Goal: Task Accomplishment & Management: Manage account settings

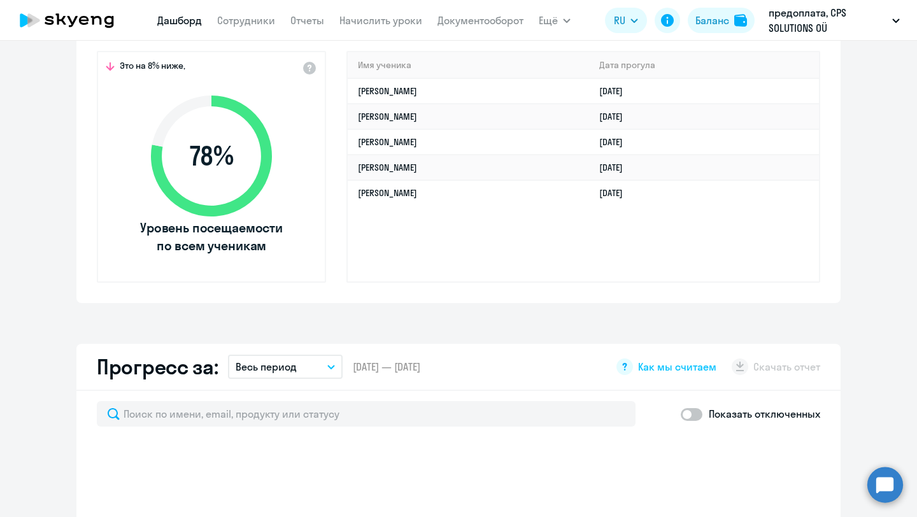
scroll to position [366, 0]
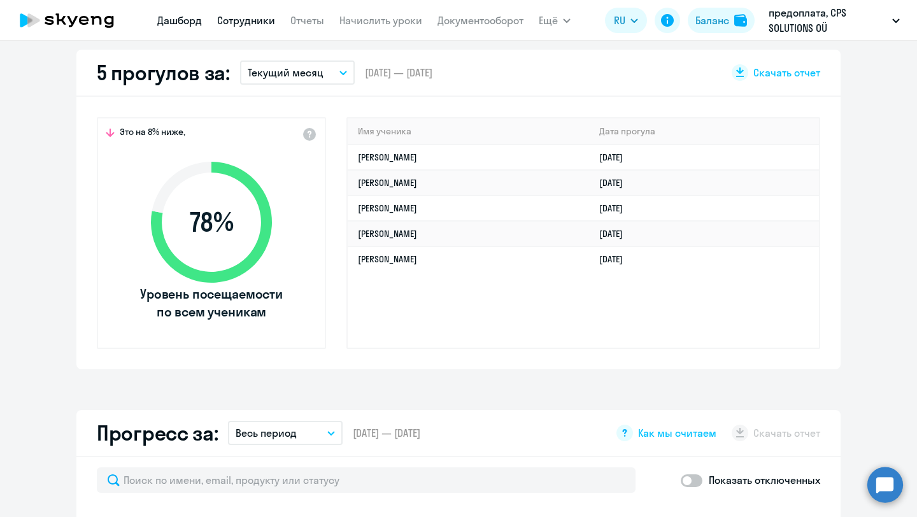
click at [250, 15] on link "Сотрудники" at bounding box center [246, 20] width 58 height 13
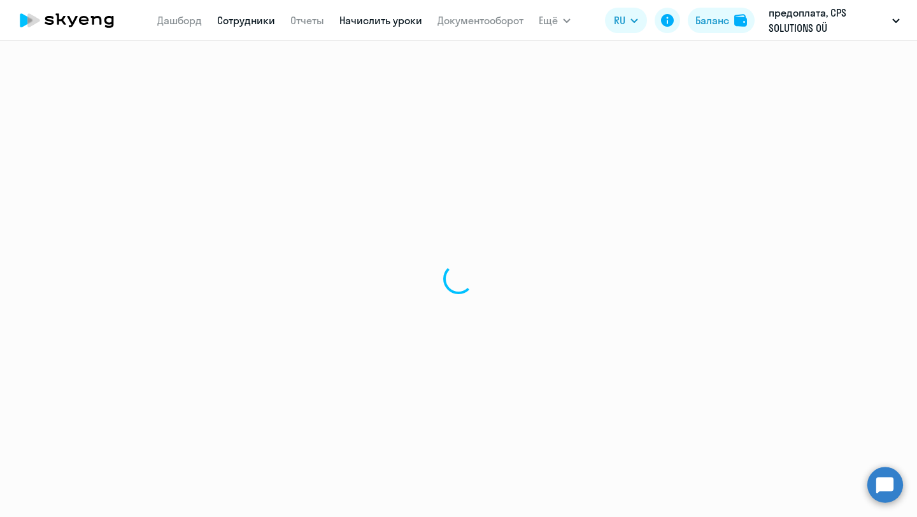
click at [383, 24] on link "Начислить уроки" at bounding box center [380, 20] width 83 height 13
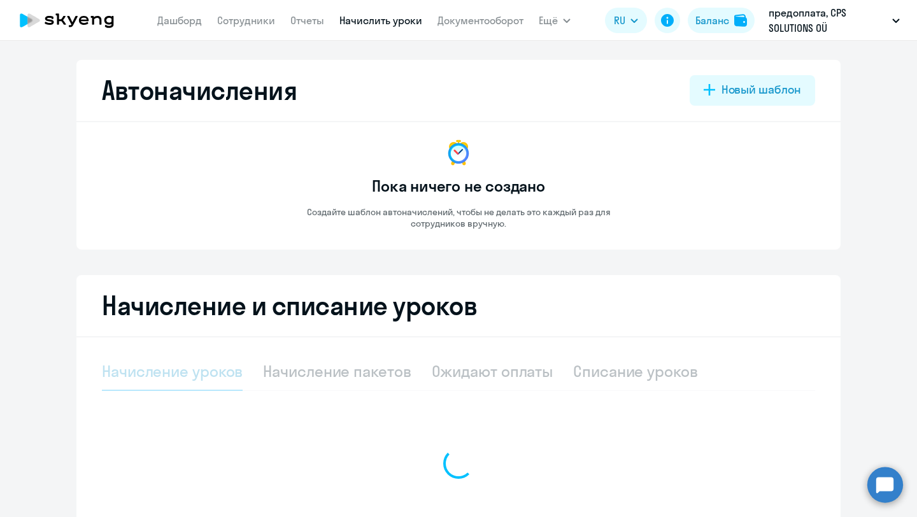
select select "10"
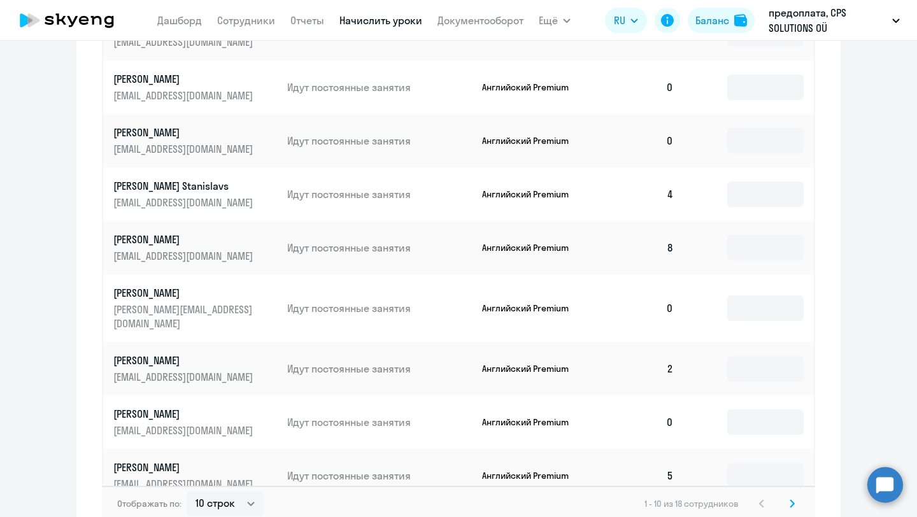
scroll to position [669, 0]
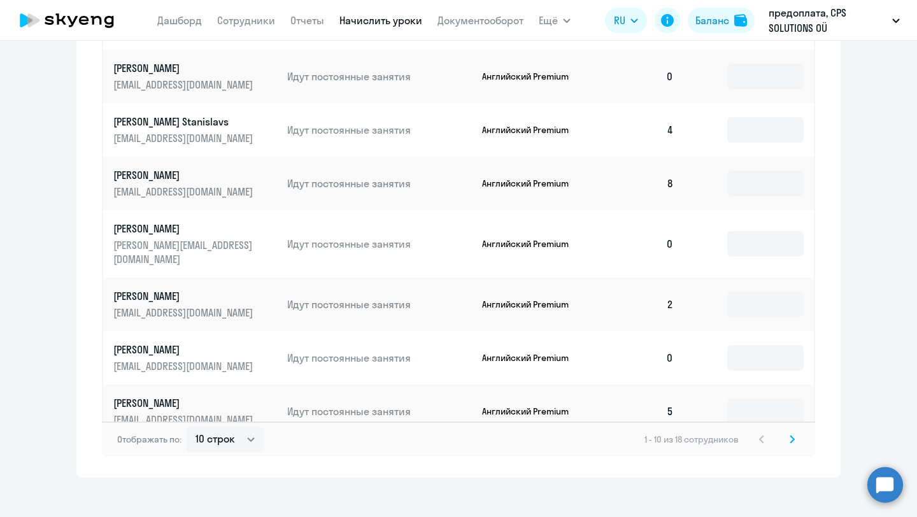
click at [787, 432] on svg-icon at bounding box center [792, 439] width 15 height 15
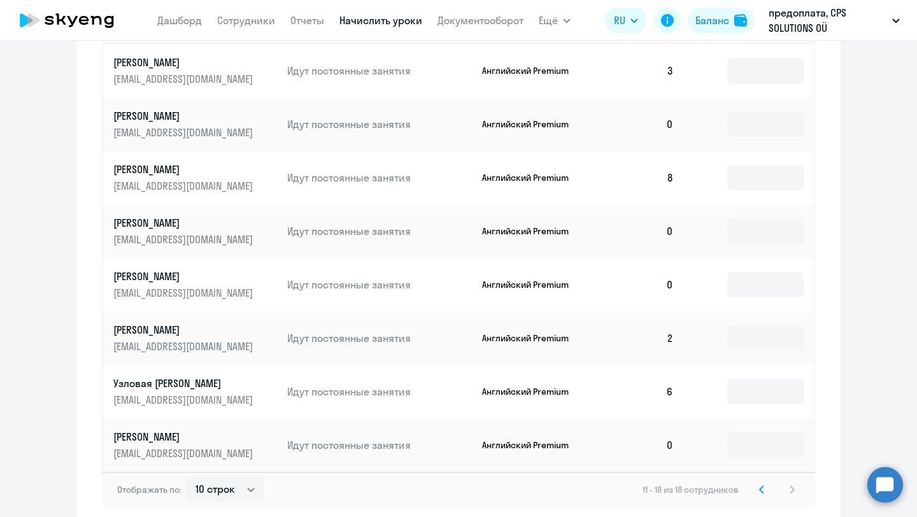
scroll to position [502, 0]
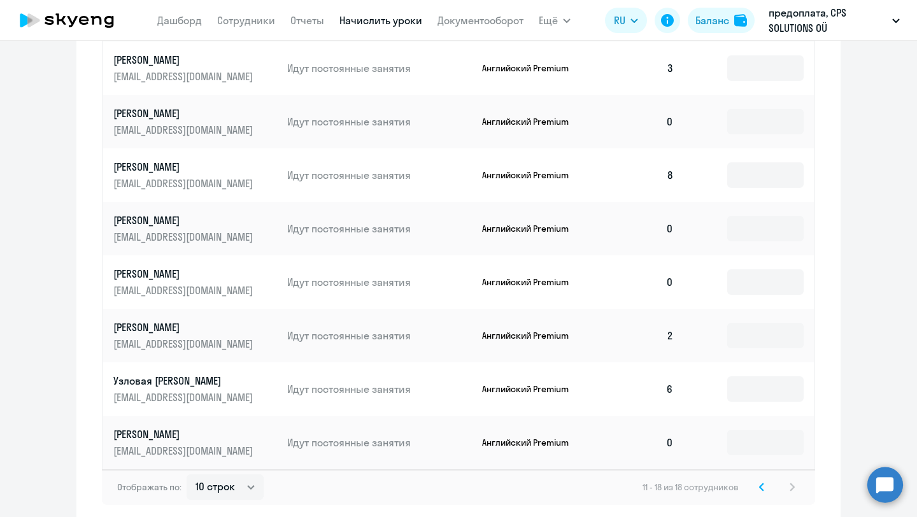
click at [762, 488] on icon at bounding box center [762, 486] width 4 height 7
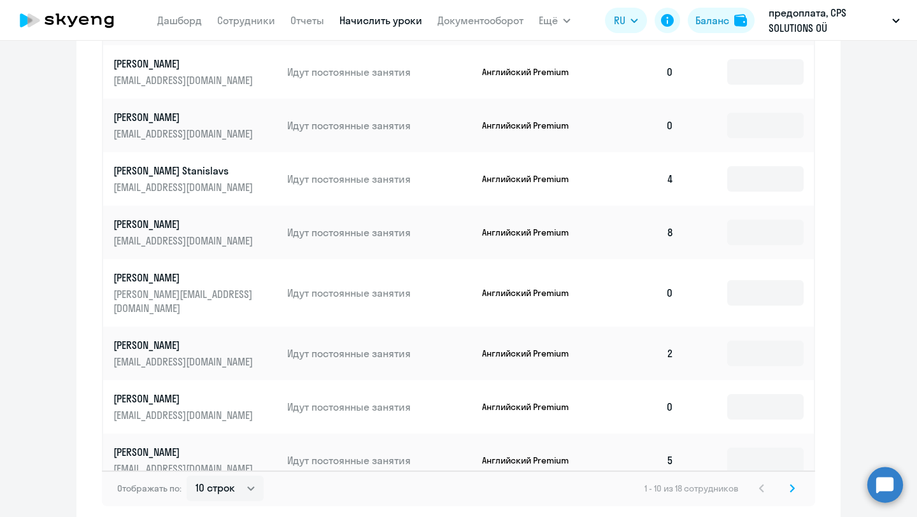
scroll to position [669, 0]
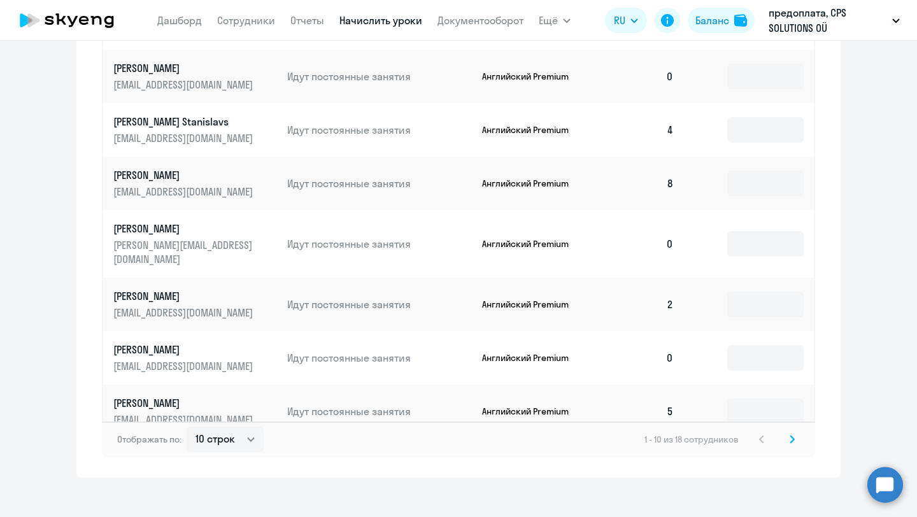
click at [788, 432] on svg-icon at bounding box center [792, 439] width 15 height 15
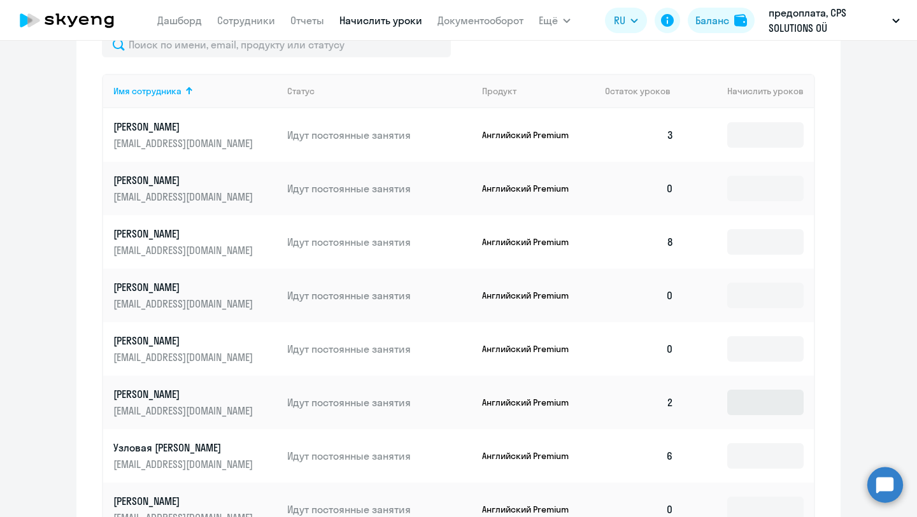
scroll to position [437, 0]
click at [875, 472] on circle at bounding box center [885, 485] width 36 height 36
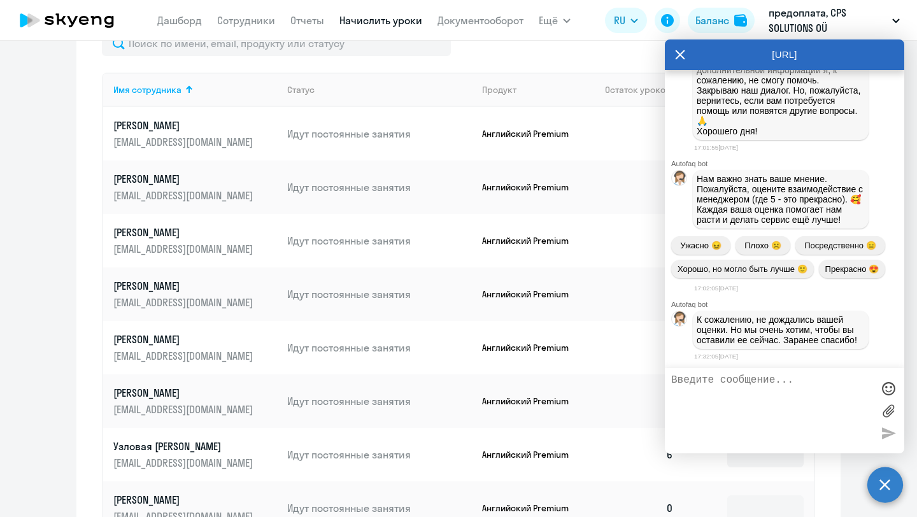
scroll to position [16205, 0]
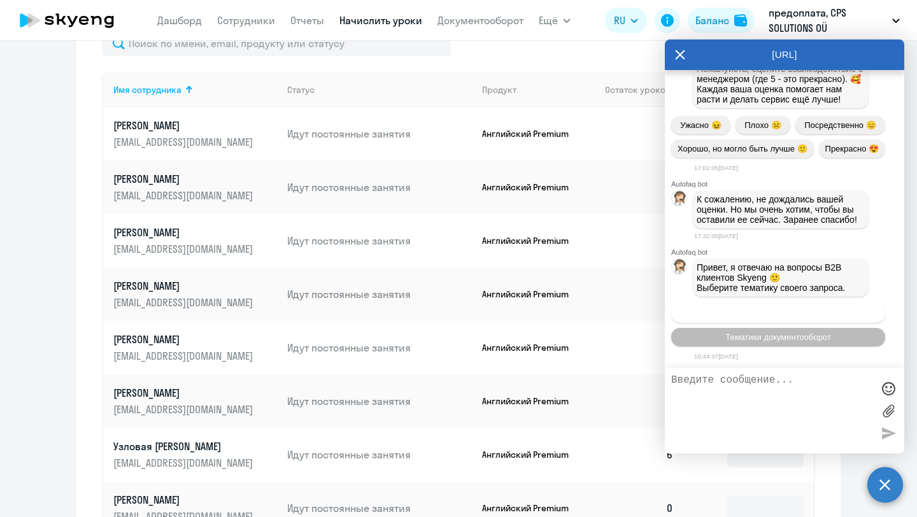
click at [770, 311] on span "Операционное сопровождение" at bounding box center [778, 314] width 120 height 10
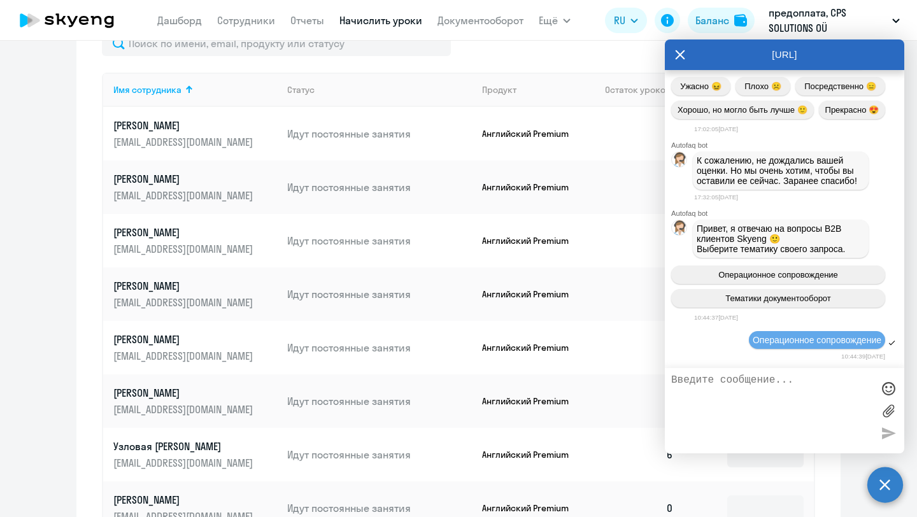
scroll to position [16324, 0]
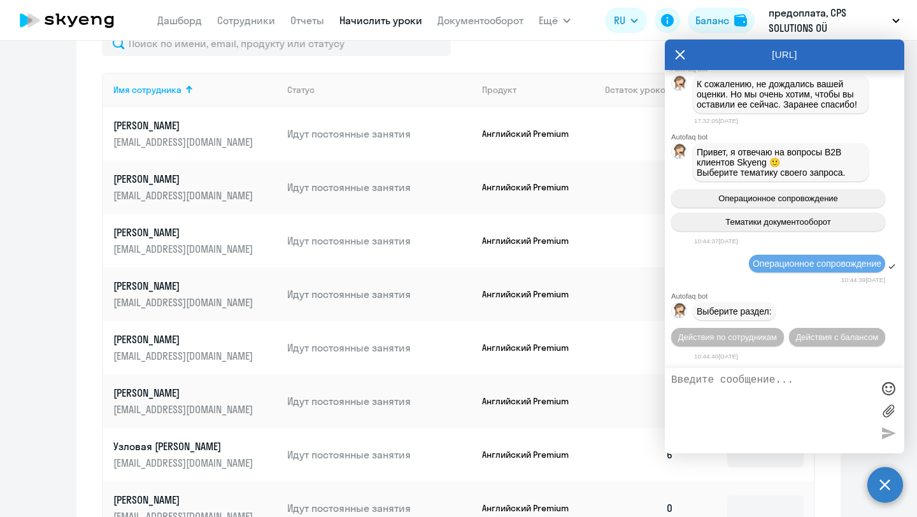
click at [696, 377] on textarea at bounding box center [771, 410] width 201 height 73
drag, startPoint x: 720, startPoint y: 53, endPoint x: 847, endPoint y: 99, distance: 135.4
click at [847, 99] on div "[URL] Autofaq bot Привет, я отвечаю на вопросы B2B клиентов Skyeng 🙂 Выберите т…" at bounding box center [784, 246] width 239 height 414
click at [686, 49] on div "[URL]" at bounding box center [784, 54] width 239 height 31
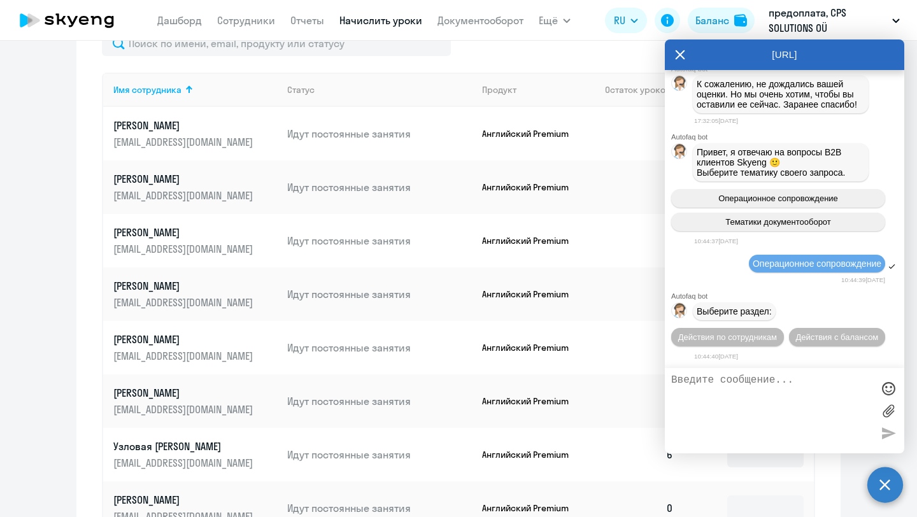
click at [677, 51] on icon at bounding box center [681, 55] width 10 height 10
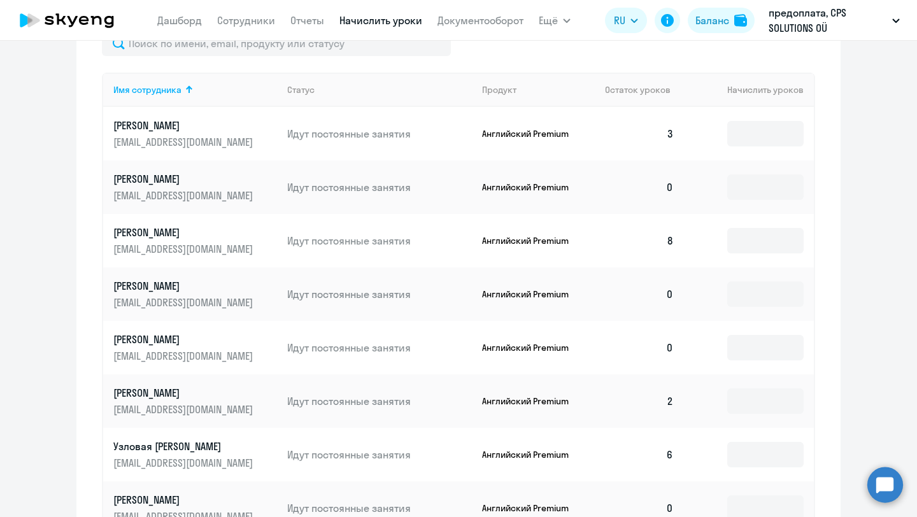
click at [885, 490] on circle at bounding box center [885, 485] width 36 height 36
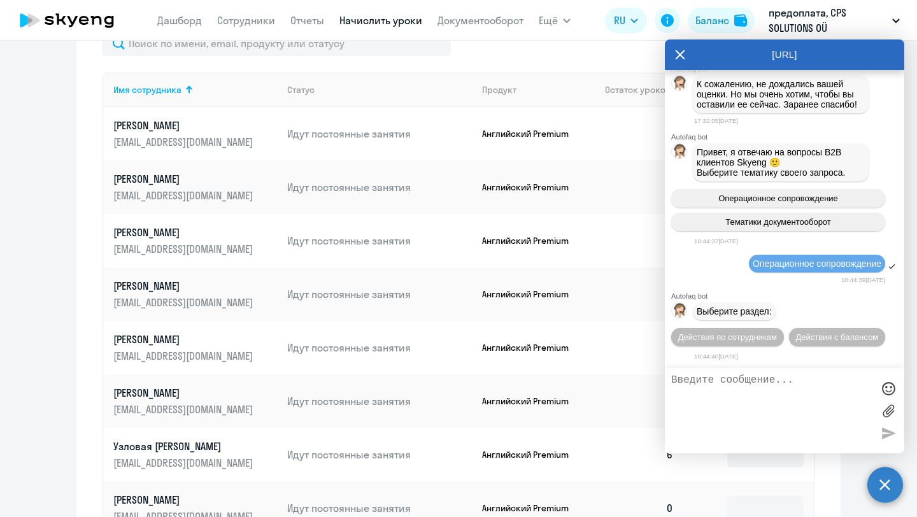
scroll to position [0, 0]
click at [748, 336] on span "Действия по сотрудникам" at bounding box center [727, 337] width 99 height 10
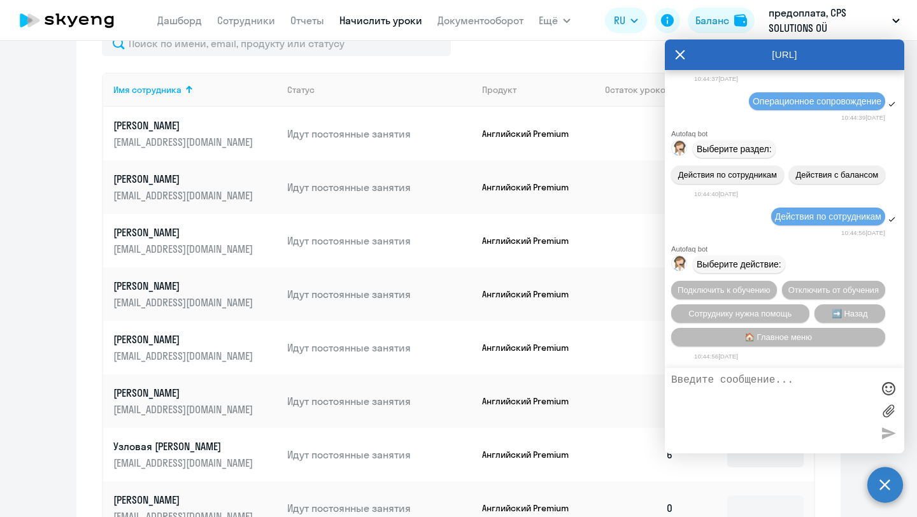
scroll to position [16494, 0]
click at [751, 309] on span "Сотруднику нужна помощь" at bounding box center [739, 314] width 103 height 10
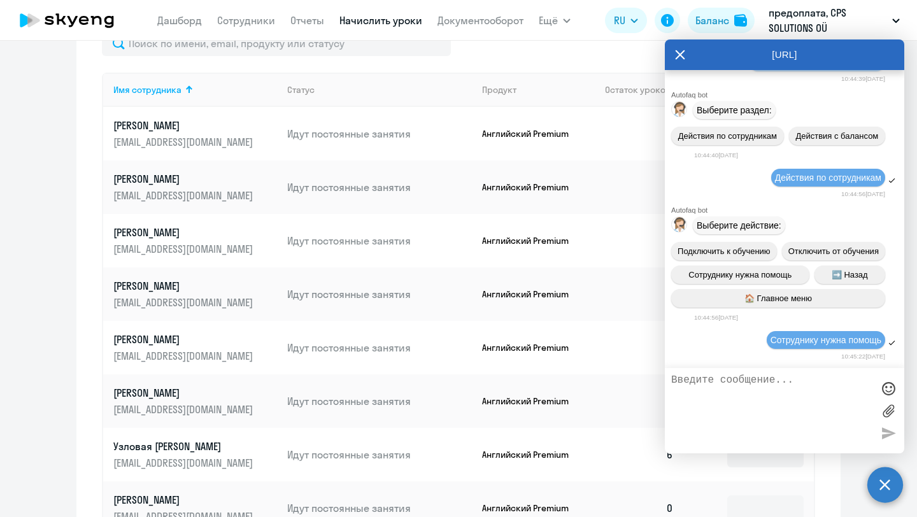
scroll to position [16944, 0]
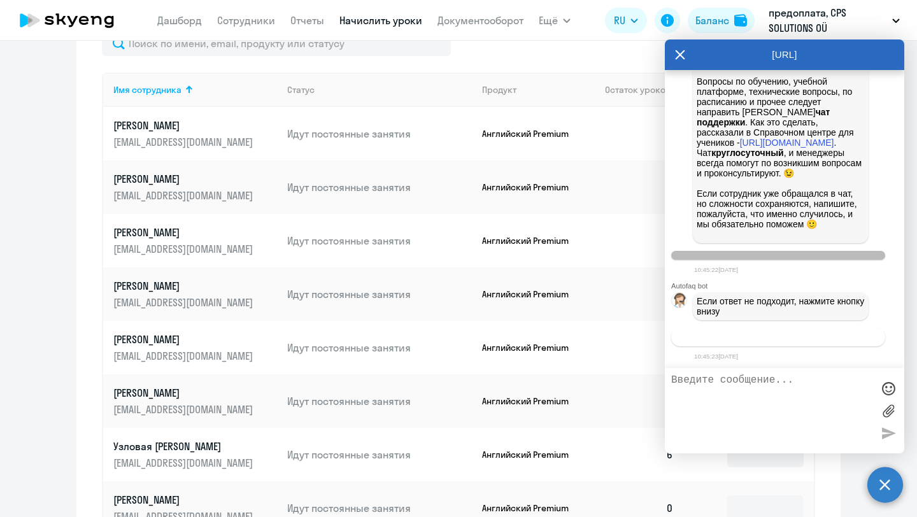
click at [816, 339] on span "Связаться с менеджером" at bounding box center [777, 337] width 97 height 10
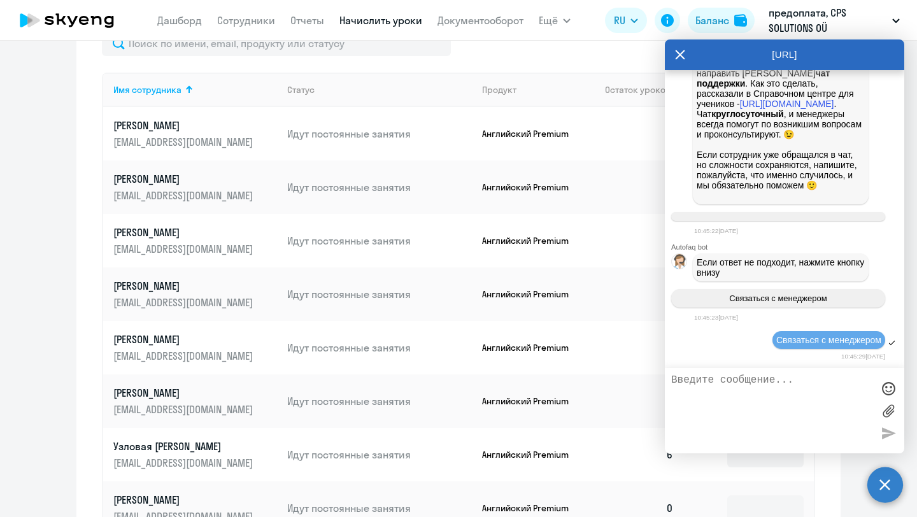
click at [745, 381] on textarea at bounding box center [771, 410] width 201 height 73
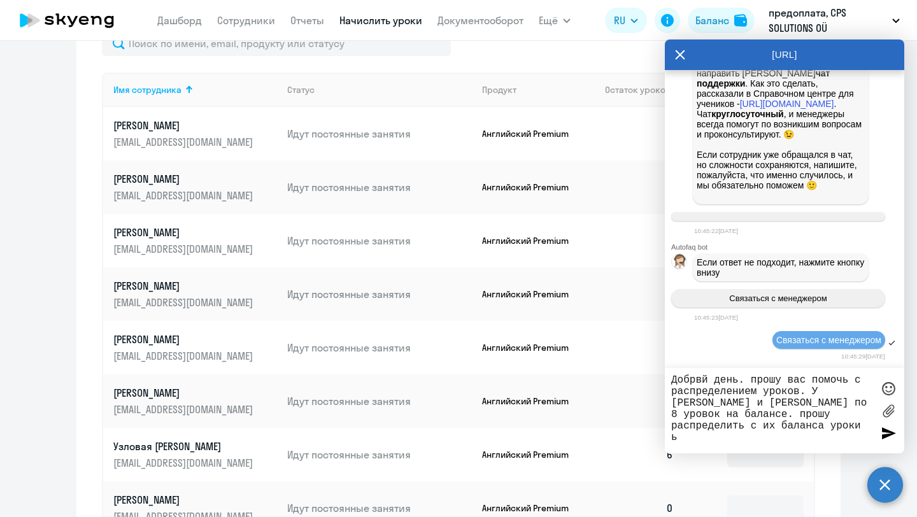
click at [713, 436] on textarea "Добрвй день. прошу вас помочь с распределением уроков. У [PERSON_NAME] и [PERSO…" at bounding box center [771, 410] width 201 height 73
click at [783, 437] on textarea "Добрвй день. прошу вас помочь с распределением уроков. У [PERSON_NAME] и [PERSO…" at bounding box center [771, 410] width 201 height 73
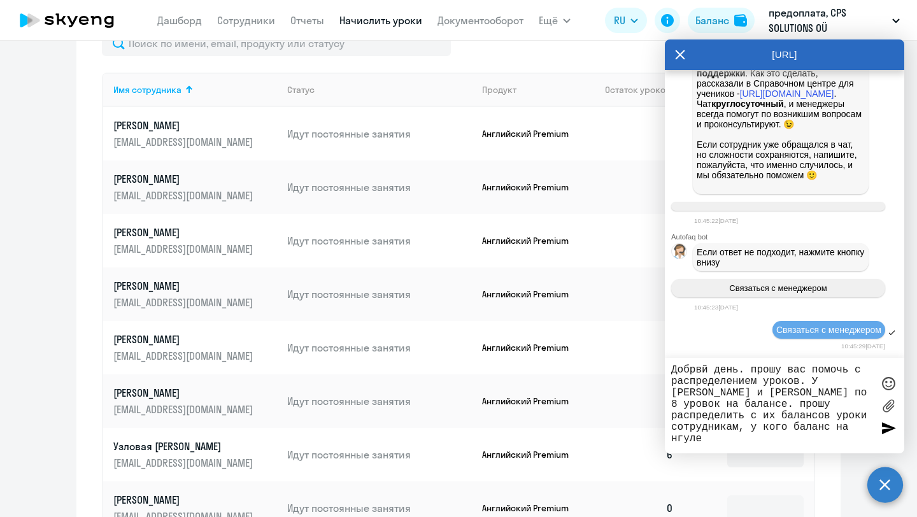
click at [782, 439] on textarea "Добрвй день. прошу вас помочь с распределением уроков. У [PERSON_NAME] и [PERSO…" at bounding box center [771, 405] width 201 height 83
drag, startPoint x: 803, startPoint y: 441, endPoint x: 651, endPoint y: 330, distance: 188.3
click at [649, 331] on body "[PERSON_NAME] Отчеты Начислить уроки Документооборот Ещё Дашборд Сотрудники Отч…" at bounding box center [458, 258] width 917 height 517
paste textarea "ый день. Прошу помочь с распределением уроков: у [PERSON_NAME] и [PERSON_NAME] …"
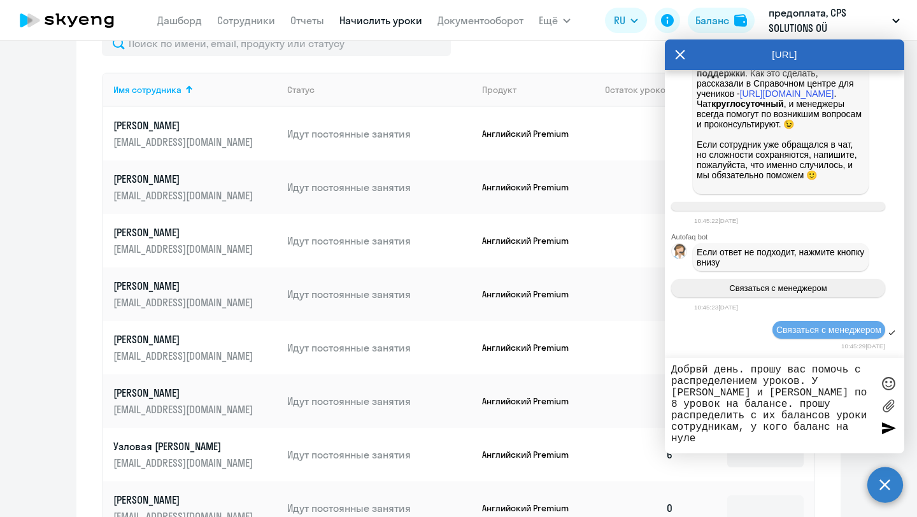
type textarea "Добрый день. Прошу помочь с распределением уроков: у [PERSON_NAME] и [PERSON_NA…"
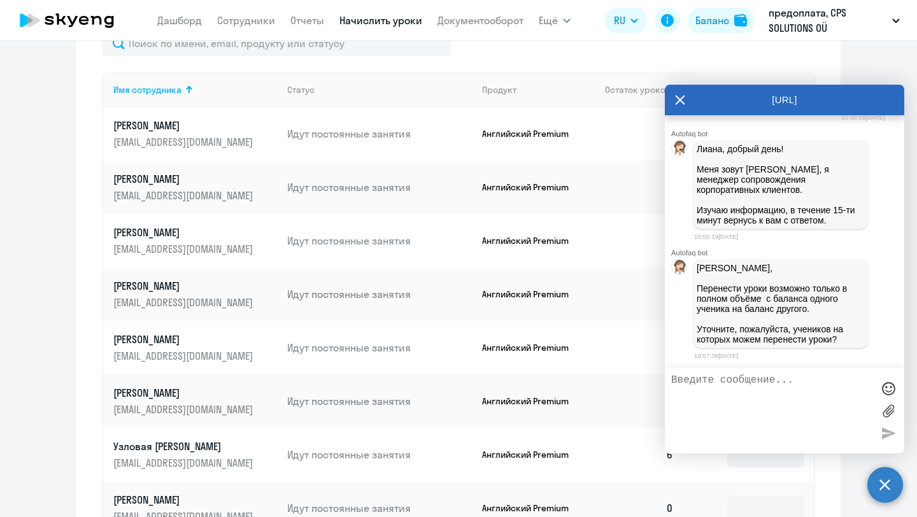
scroll to position [17385, 0]
click at [804, 377] on textarea "Хорошо, вы можете по 7 уроков перенести на баланс компании" at bounding box center [771, 410] width 201 height 73
click at [849, 395] on textarea "Хорошо, вы можете по 6 уроков перенести на баланс компании" at bounding box center [771, 410] width 201 height 73
click at [725, 390] on textarea "Хорошо, вы можете по 6 уроков перенести на баланс компании" at bounding box center [771, 410] width 201 height 73
click at [807, 399] on textarea "Хорошо, вы можете по 6 уроков перенести от этиъ учеников на баланс компании" at bounding box center [771, 410] width 201 height 73
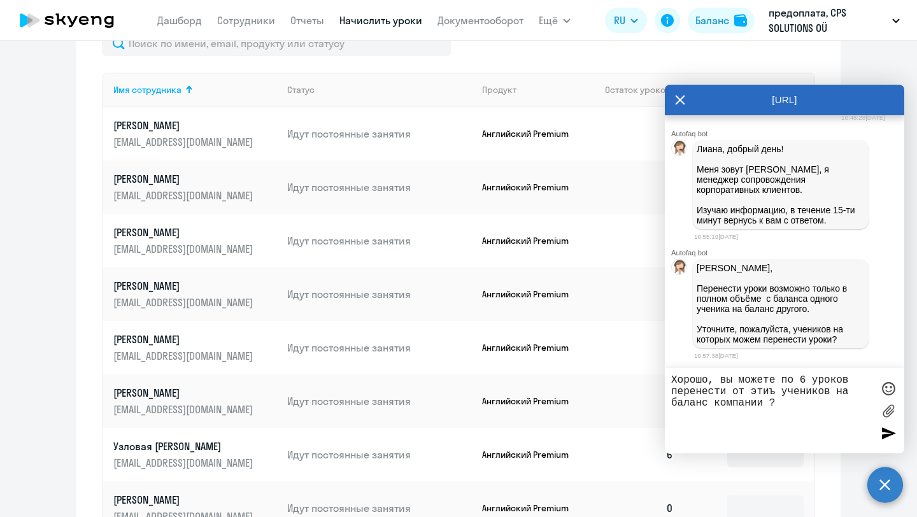
click at [776, 393] on textarea "Хорошо, вы можете по 6 уроков перенести от этиъ учеников на баланс компании ?" at bounding box center [771, 410] width 201 height 73
click at [828, 418] on textarea "Хорошо, вы можете по 6 уроков перенести от этих учеников на баланс компании ?" at bounding box center [771, 410] width 201 height 73
type textarea "Хорошо, вы можете по 6 уроков перенести от этих учеников на баланс компании ? Я…"
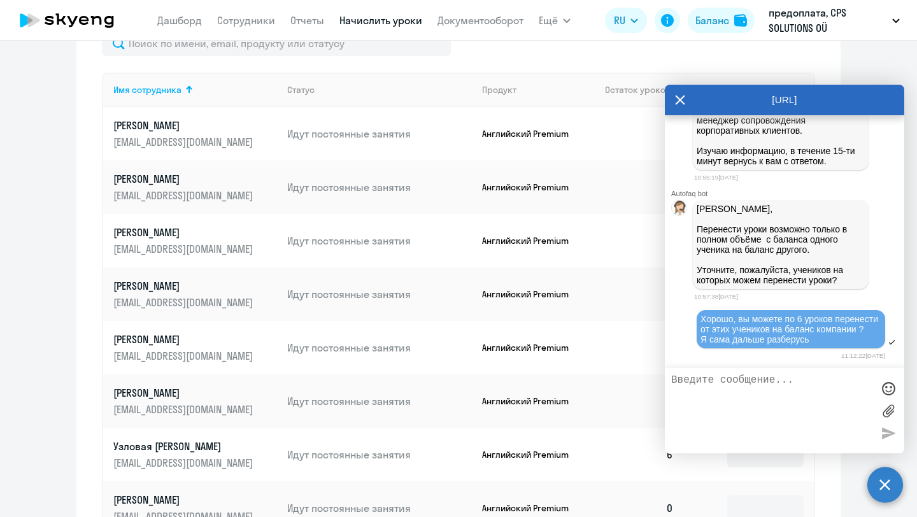
scroll to position [17458, 0]
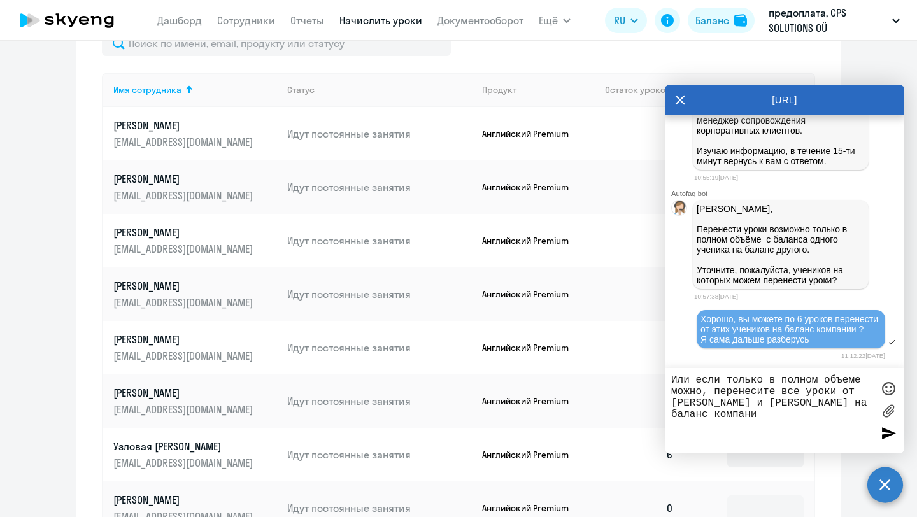
type textarea "Или если только в полном объеме можно, перенесите все уроки от [PERSON_NAME] и …"
drag, startPoint x: 863, startPoint y: 417, endPoint x: 648, endPoint y: 362, distance: 221.5
click at [648, 362] on body "[PERSON_NAME] Отчеты Начислить уроки Документооборот Ещё Дашборд Сотрудники Отч…" at bounding box center [458, 258] width 917 height 517
click at [779, 415] on textarea "Или если только в полном объеме можно, перенесите все уроки от [PERSON_NAME] и …" at bounding box center [771, 410] width 201 height 73
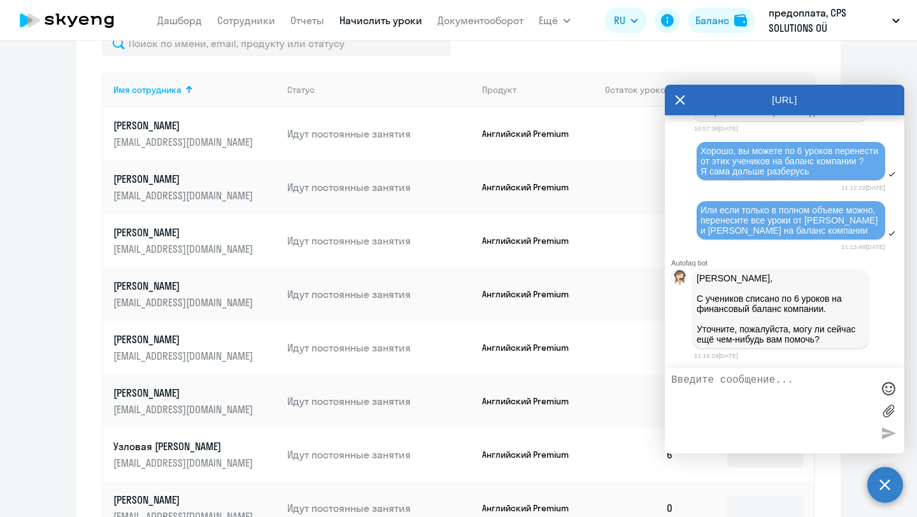
scroll to position [17646, 0]
type textarea "нет. [GEOGRAPHIC_DATA]"
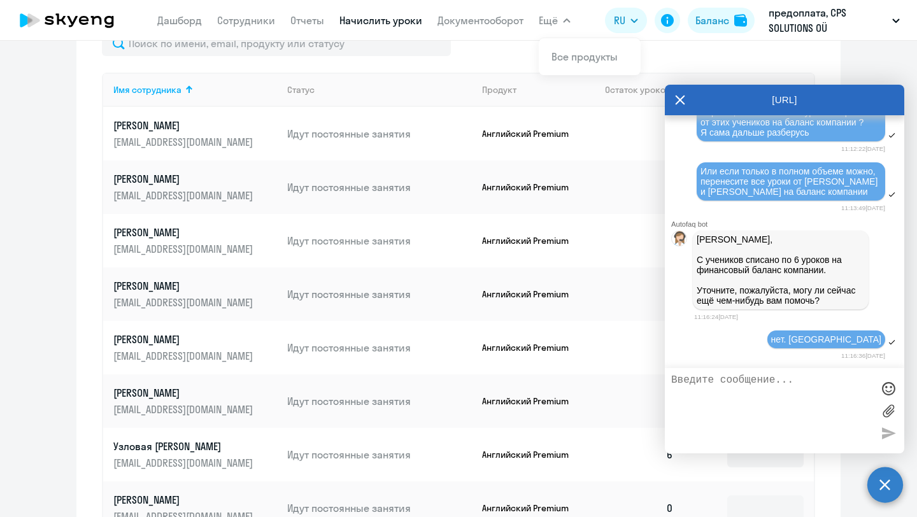
click at [683, 103] on icon at bounding box center [681, 101] width 10 height 10
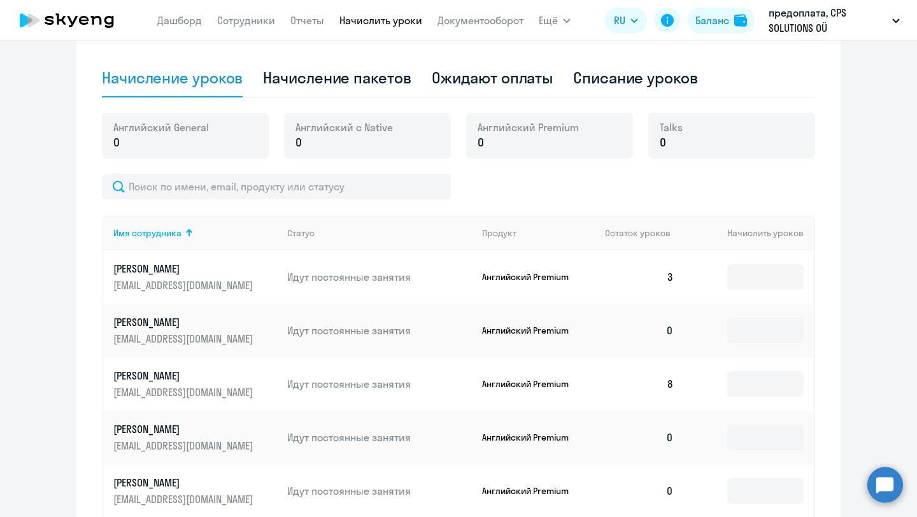
scroll to position [385, 0]
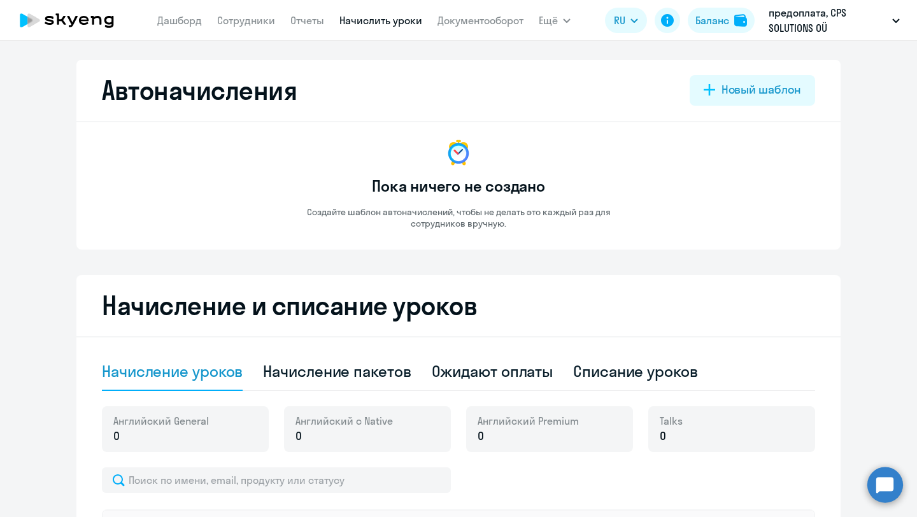
select select "10"
click at [706, 13] on div "Баланс" at bounding box center [712, 20] width 34 height 15
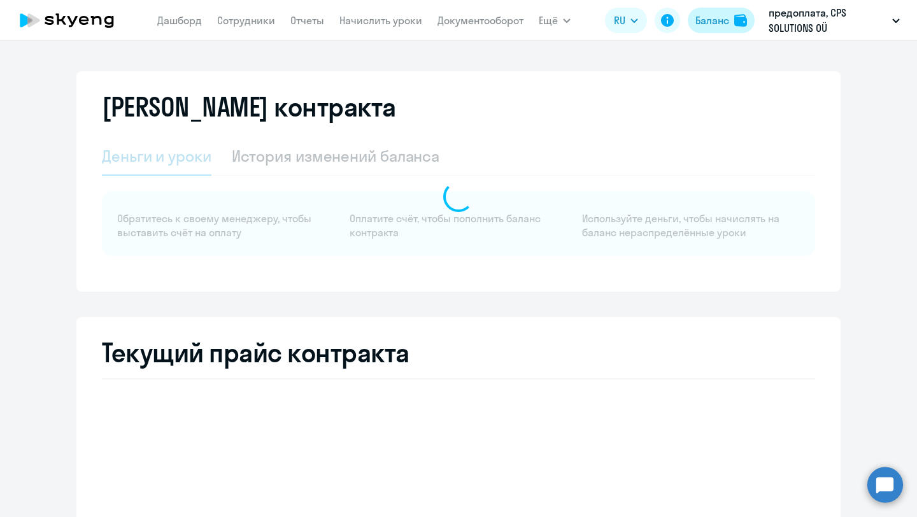
select select "english_adult_not_native_speaker"
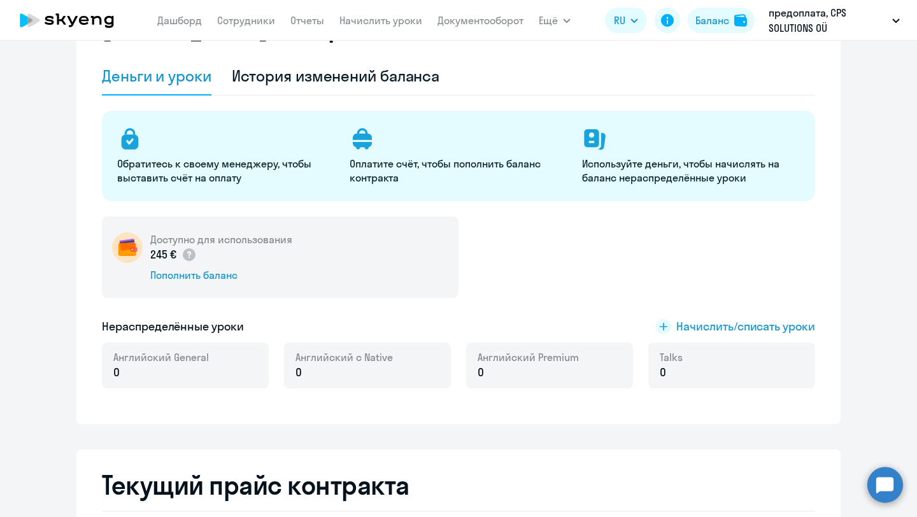
scroll to position [82, 0]
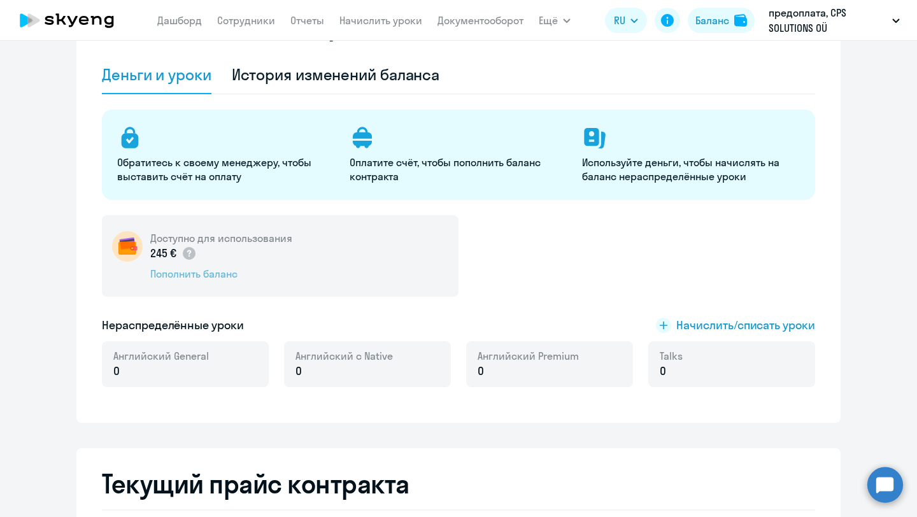
click at [184, 274] on div "Пополнить баланс" at bounding box center [221, 274] width 142 height 14
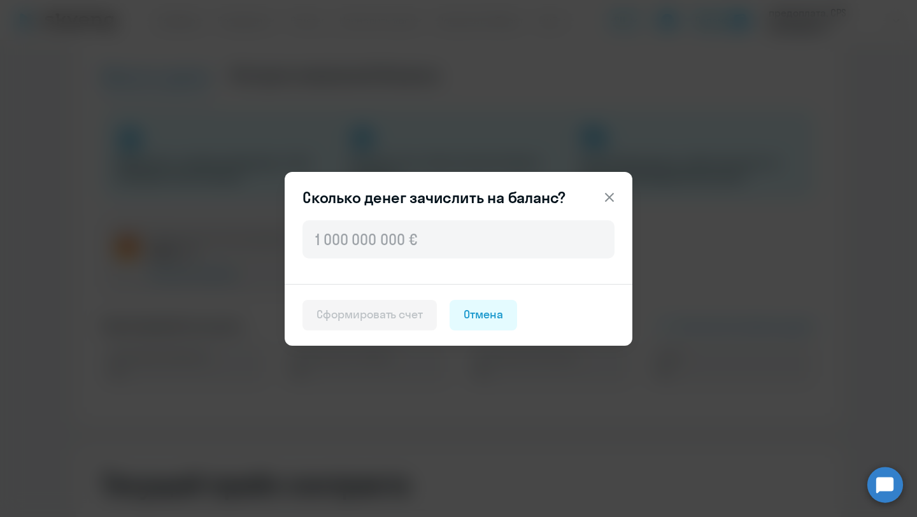
click at [617, 190] on button at bounding box center [609, 197] width 25 height 25
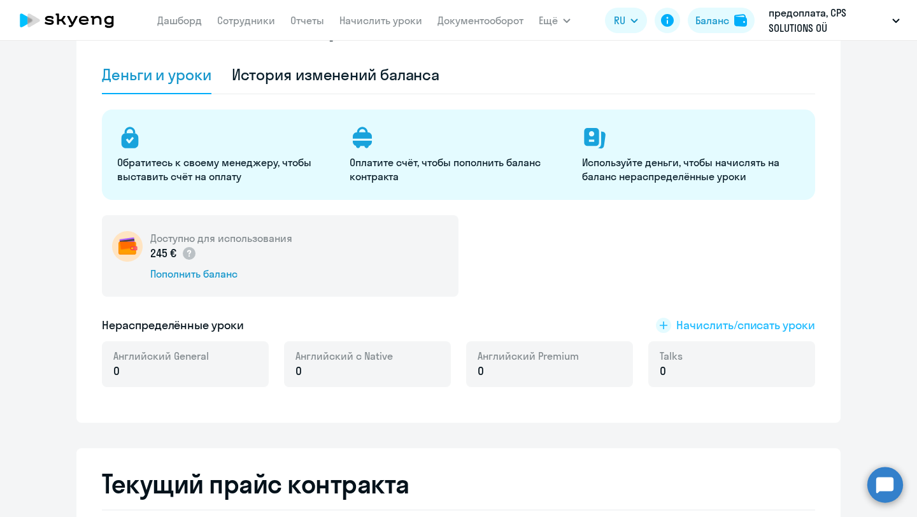
click at [695, 332] on span "Начислить/списать уроки" at bounding box center [745, 325] width 139 height 17
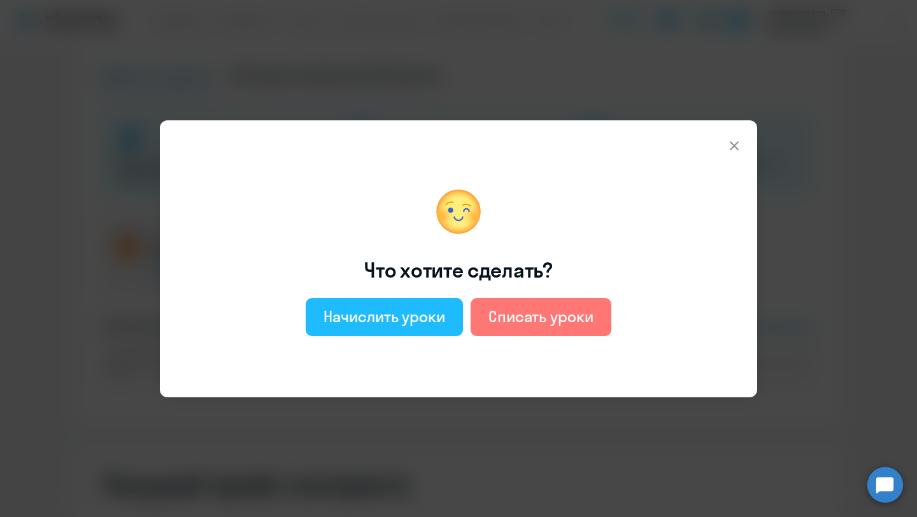
click at [406, 323] on div "Начислить уроки" at bounding box center [384, 316] width 122 height 20
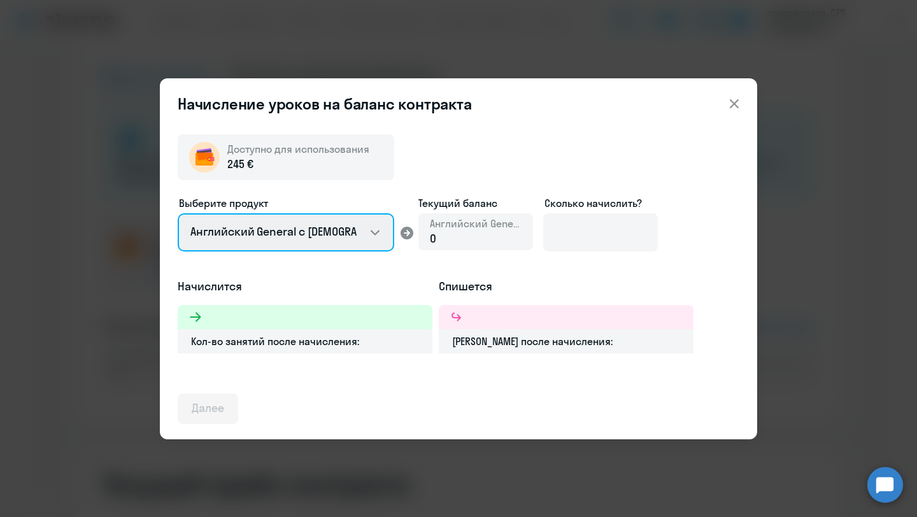
click at [252, 245] on select "Английский General с русскоговорящим преподавателем Английский General с англог…" at bounding box center [286, 232] width 217 height 38
select select "english_adult_not_native_speaker_premium"
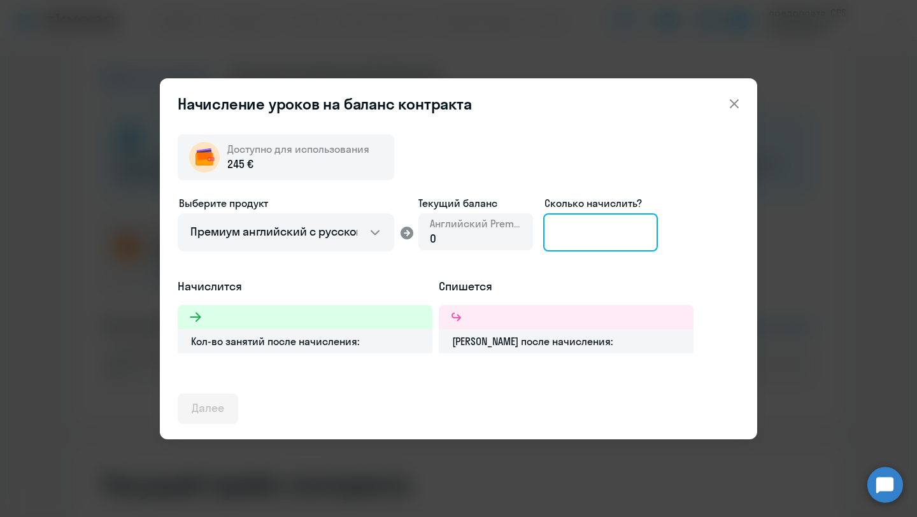
click at [580, 238] on input at bounding box center [600, 232] width 115 height 38
type input "10"
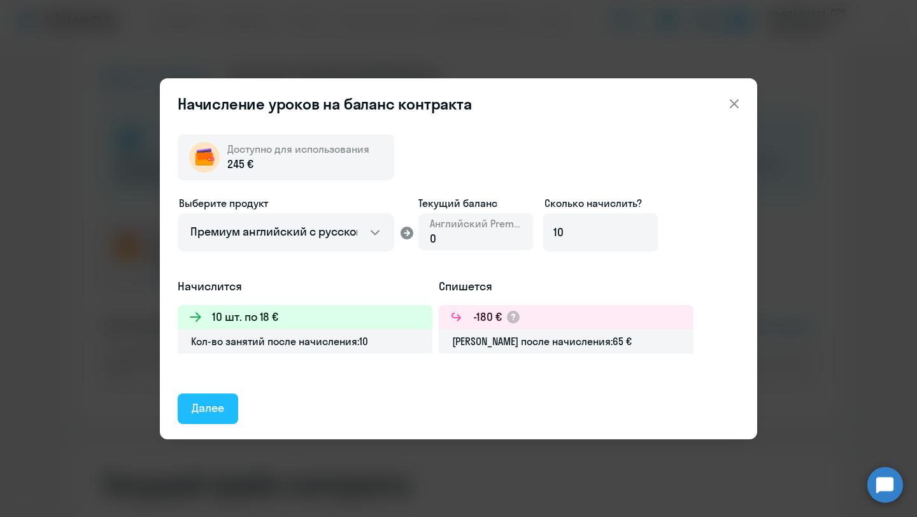
click at [204, 416] on button "Далее" at bounding box center [208, 409] width 60 height 31
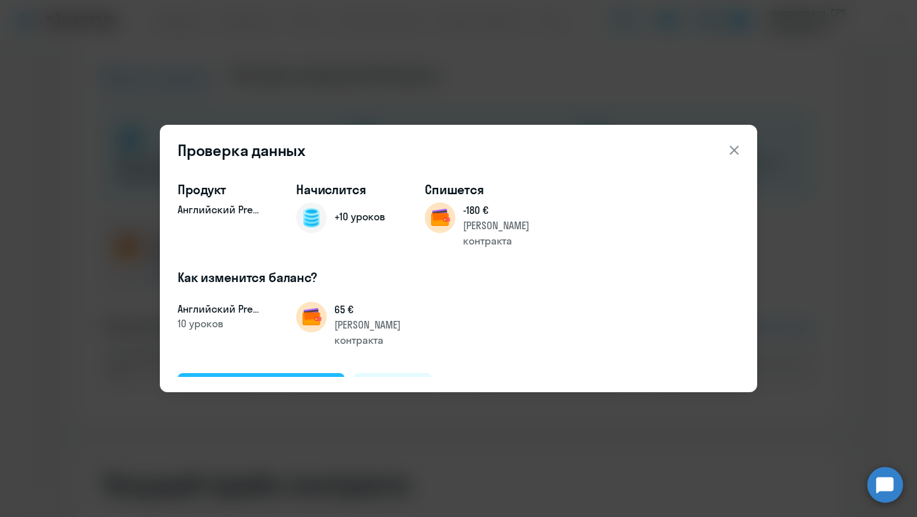
click at [266, 380] on div "Подтвердить и начислить" at bounding box center [261, 388] width 139 height 17
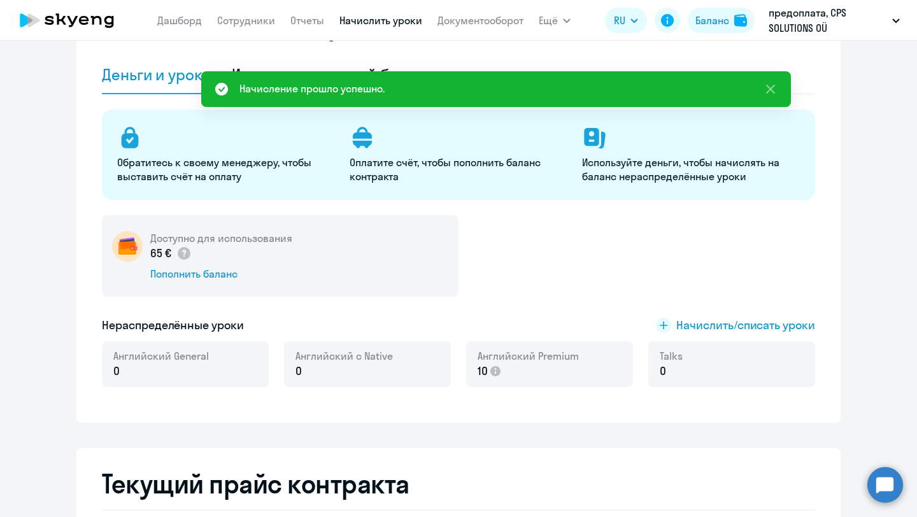
click at [392, 25] on link "Начислить уроки" at bounding box center [380, 20] width 83 height 13
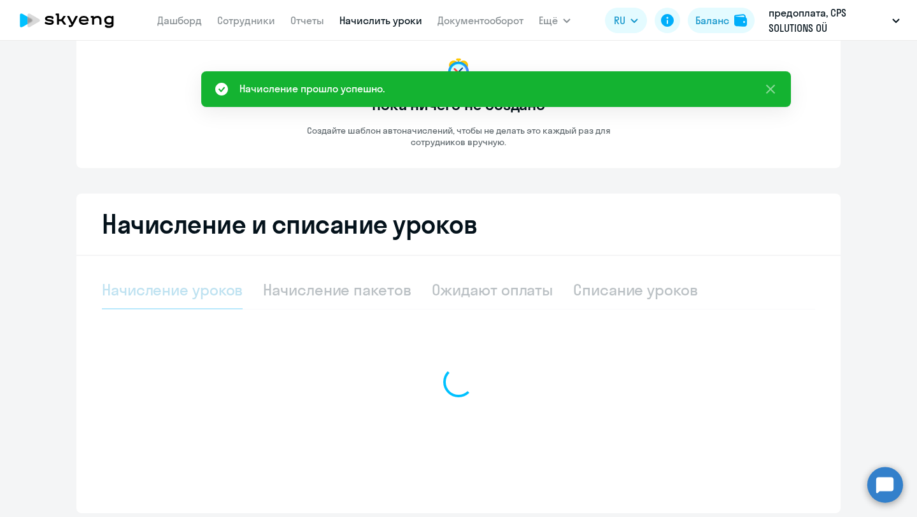
select select "10"
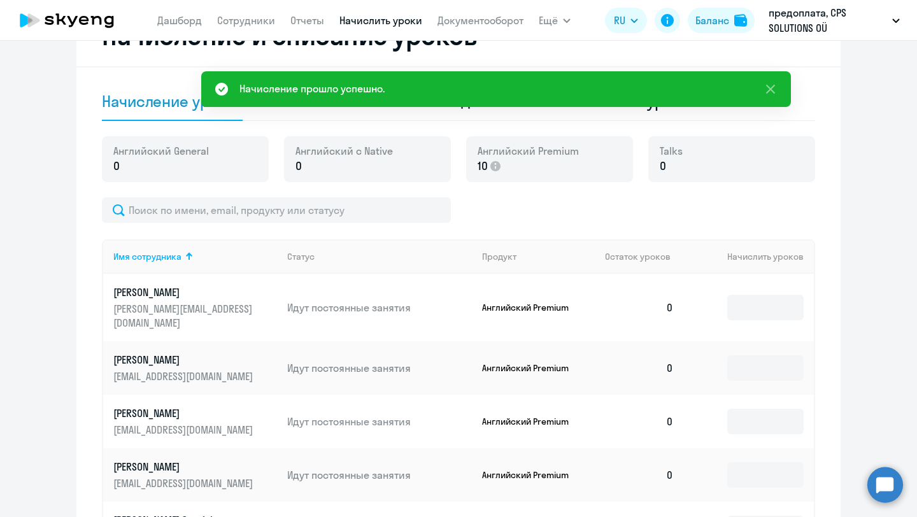
scroll to position [306, 0]
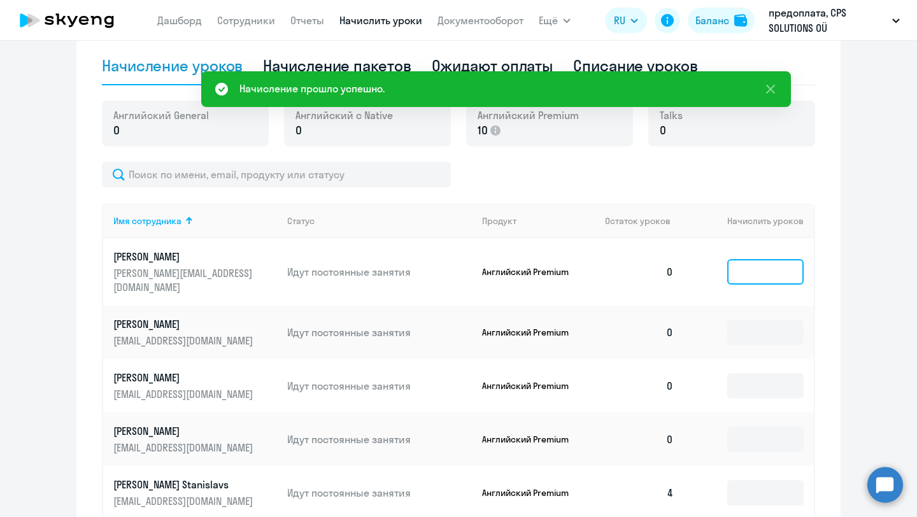
click at [751, 259] on input at bounding box center [765, 271] width 76 height 25
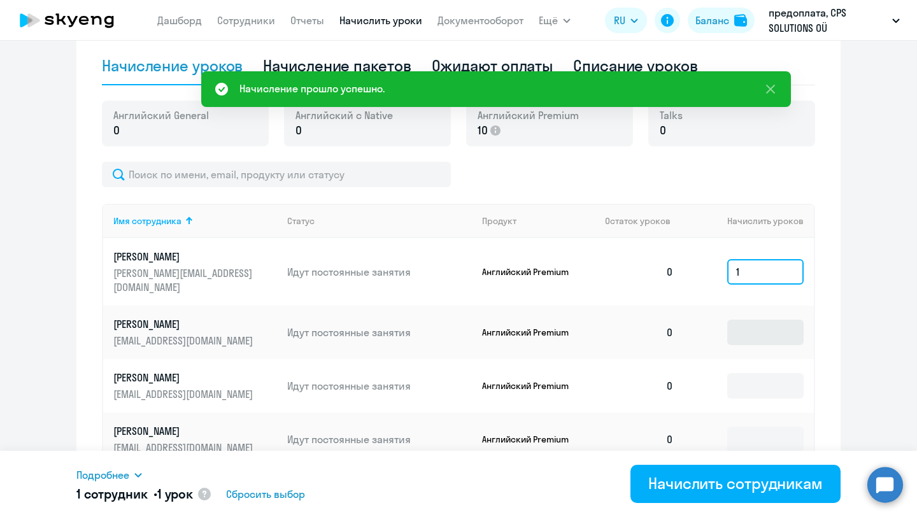
type input "1"
click at [759, 320] on input at bounding box center [765, 332] width 76 height 25
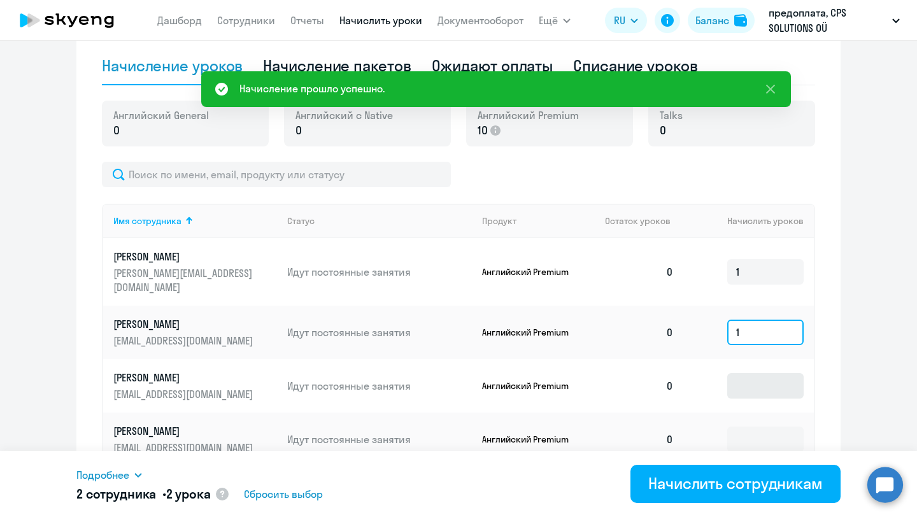
type input "1"
click at [753, 373] on input at bounding box center [765, 385] width 76 height 25
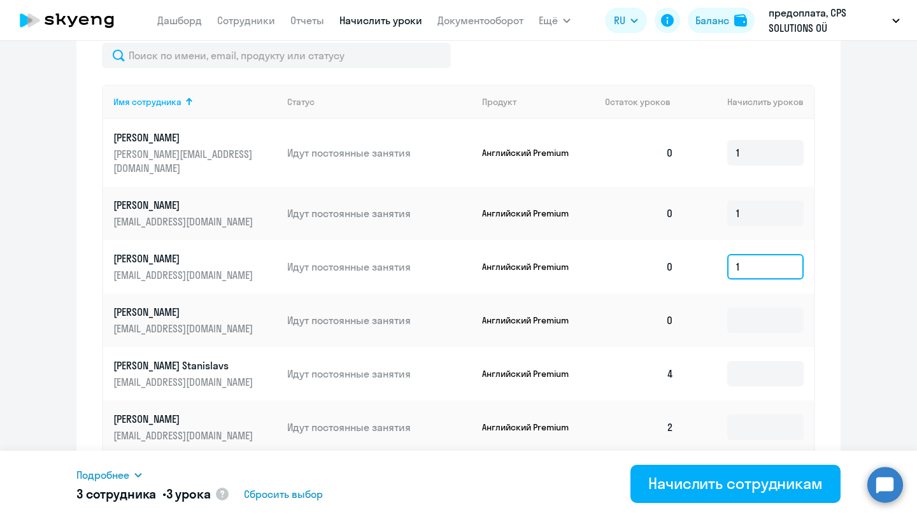
scroll to position [437, 0]
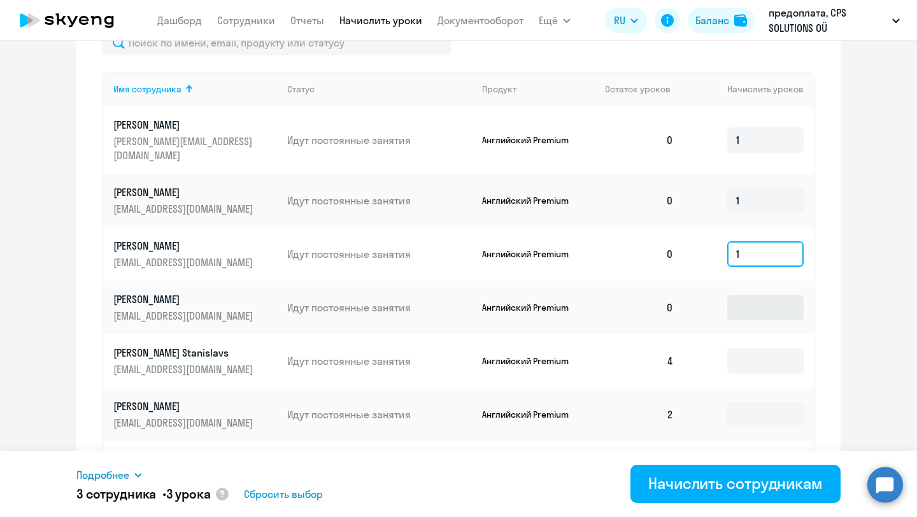
type input "1"
click at [751, 297] on input at bounding box center [765, 307] width 76 height 25
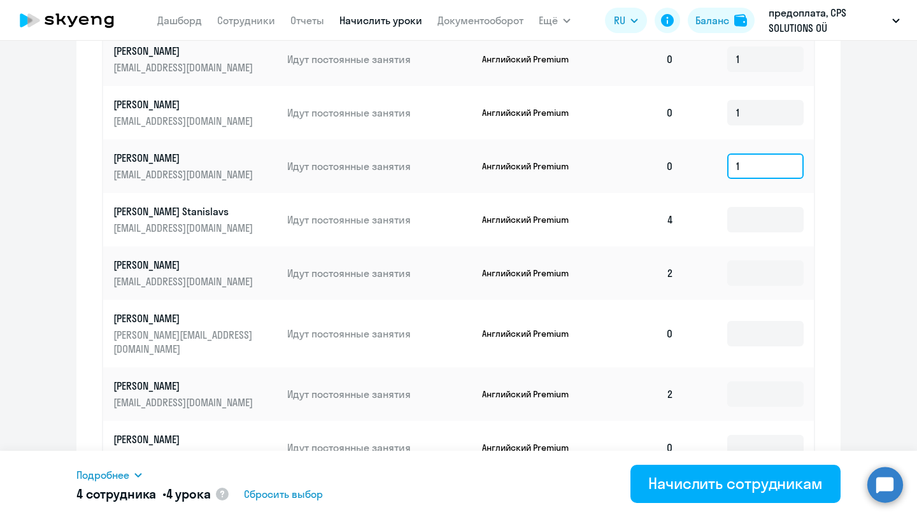
scroll to position [581, 0]
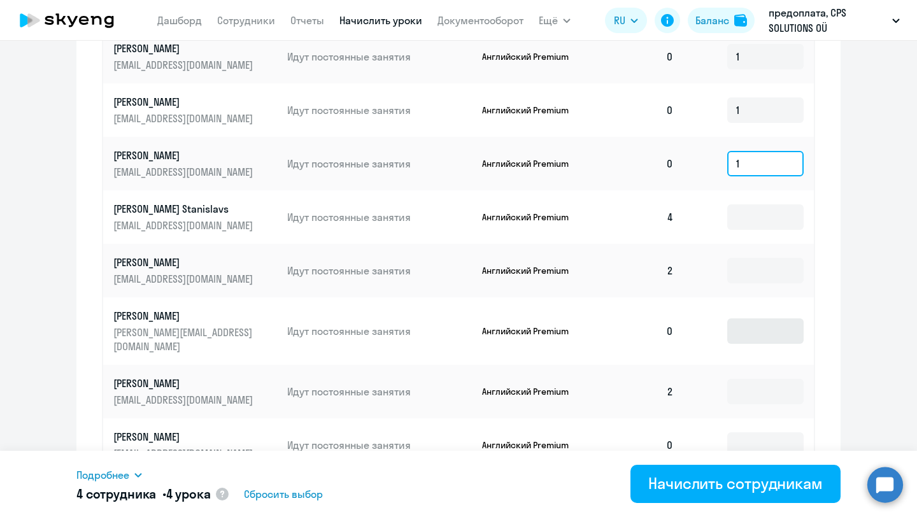
type input "1"
click at [752, 318] on input at bounding box center [765, 330] width 76 height 25
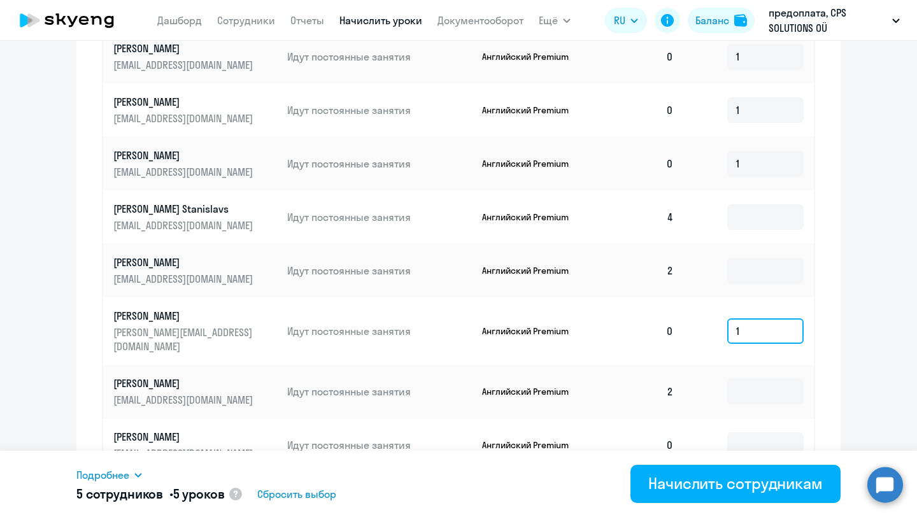
scroll to position [669, 0]
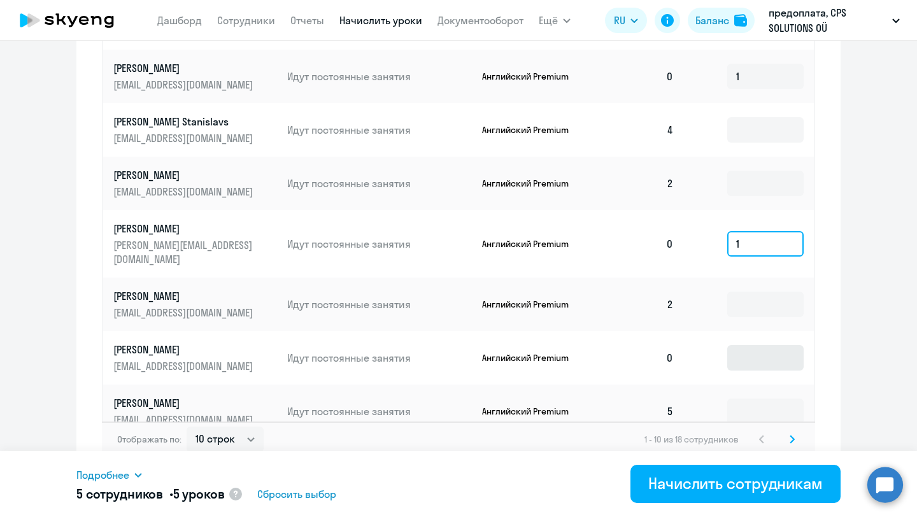
type input "1"
click at [759, 345] on input at bounding box center [765, 357] width 76 height 25
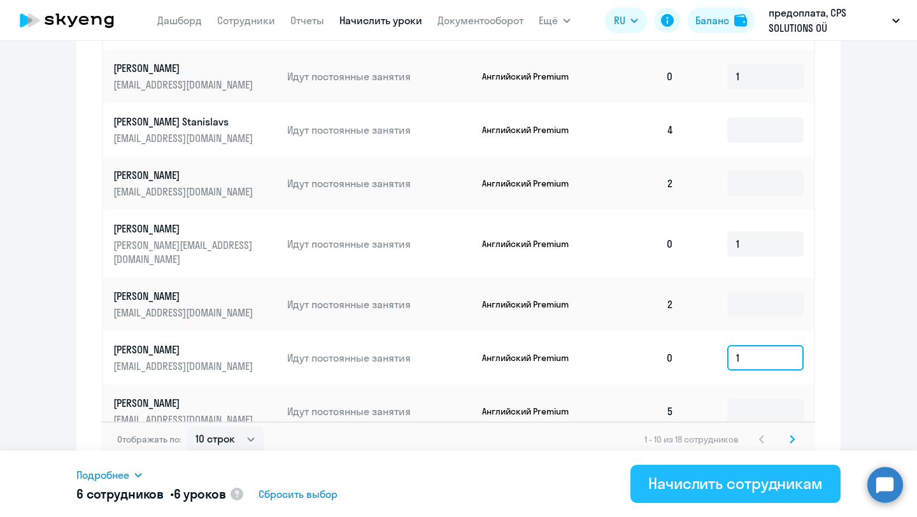
type input "1"
click at [779, 476] on div "Начислить сотрудникам" at bounding box center [735, 483] width 174 height 20
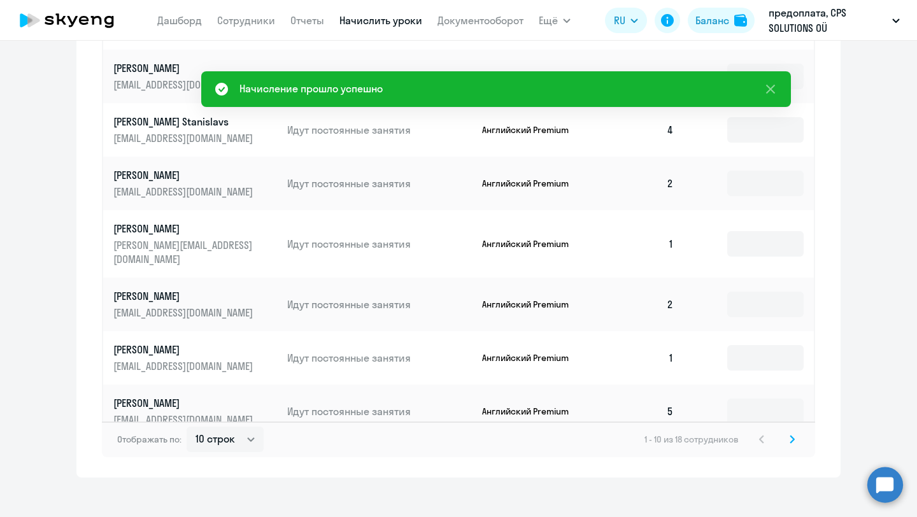
click at [802, 422] on div "Отображать по: 10 строк 30 строк 50 строк 1 - 10 из 18 сотрудников" at bounding box center [458, 440] width 713 height 36
click at [794, 435] on icon at bounding box center [792, 439] width 5 height 9
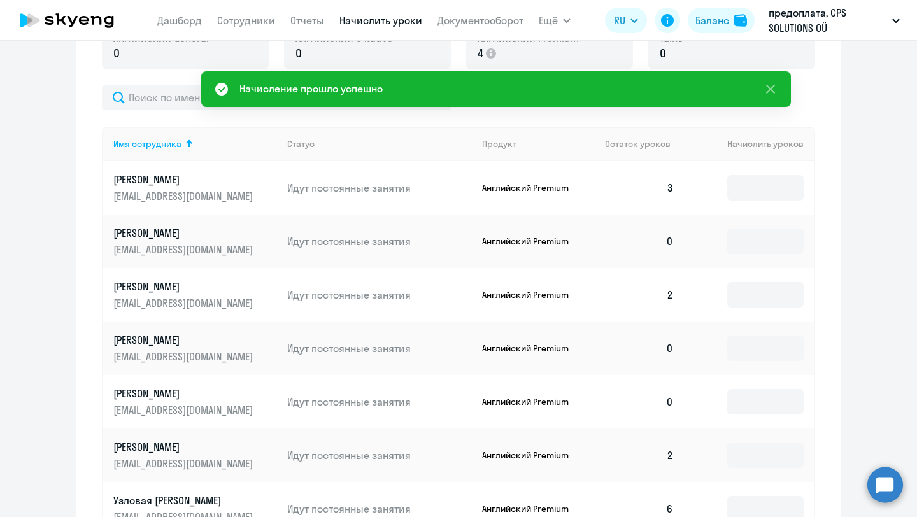
scroll to position [353, 0]
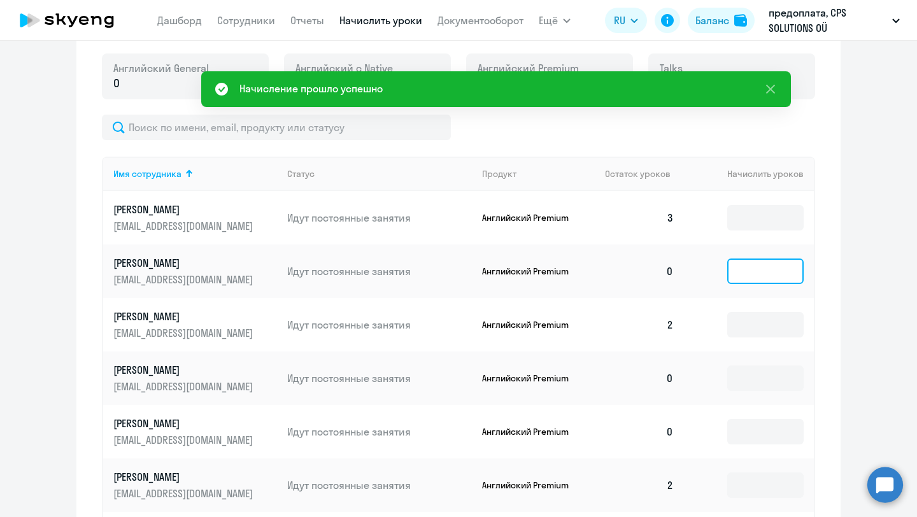
click at [750, 270] on input at bounding box center [765, 271] width 76 height 25
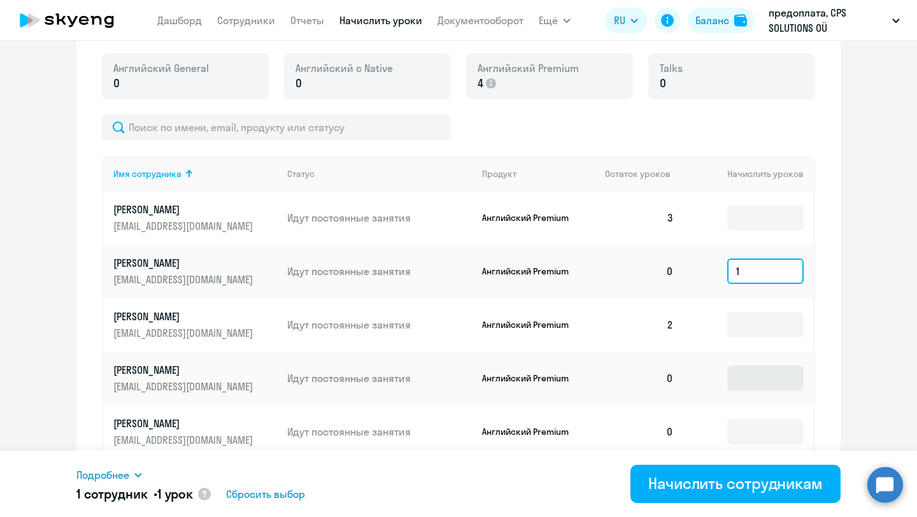
type input "1"
click at [761, 370] on input at bounding box center [765, 378] width 76 height 25
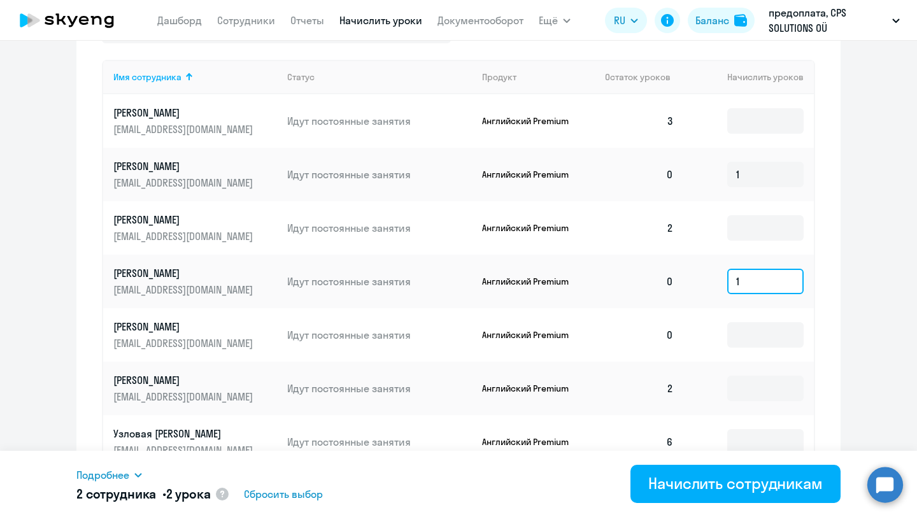
scroll to position [464, 0]
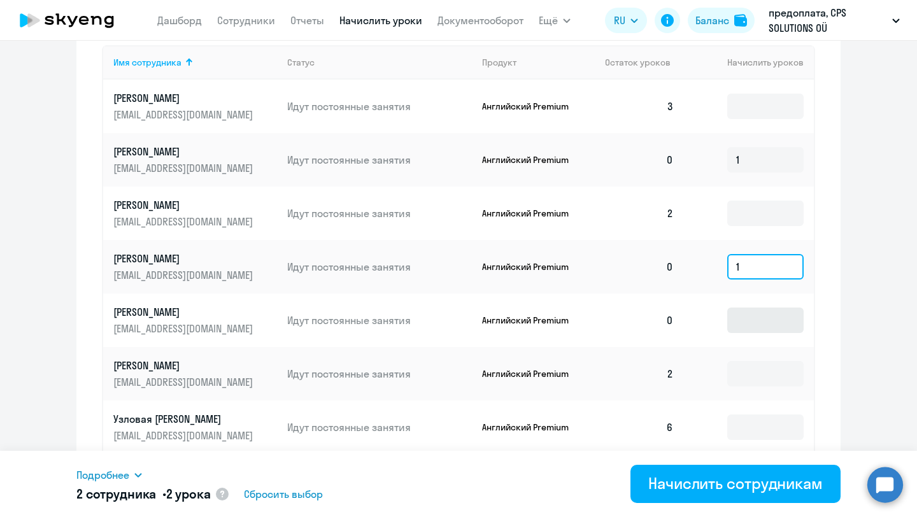
type input "1"
click at [744, 319] on input at bounding box center [765, 320] width 76 height 25
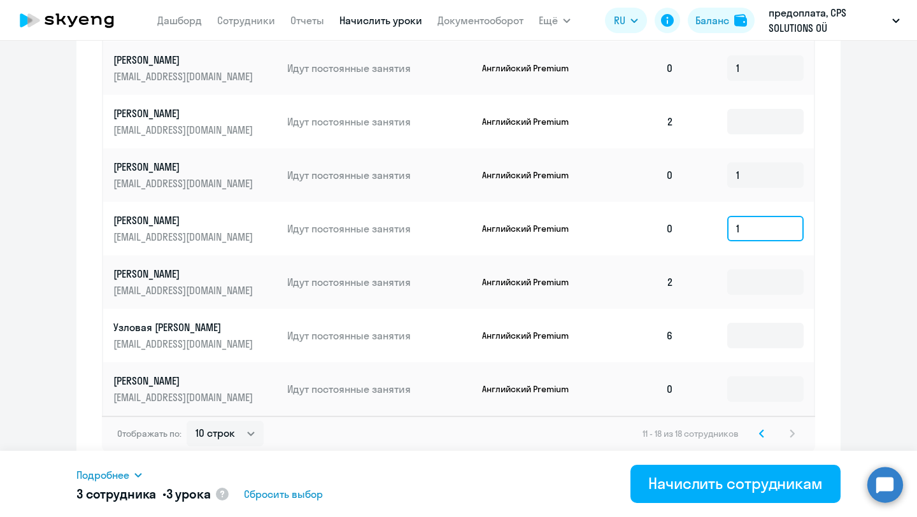
scroll to position [557, 0]
type input "1"
click at [756, 392] on input at bounding box center [765, 388] width 76 height 25
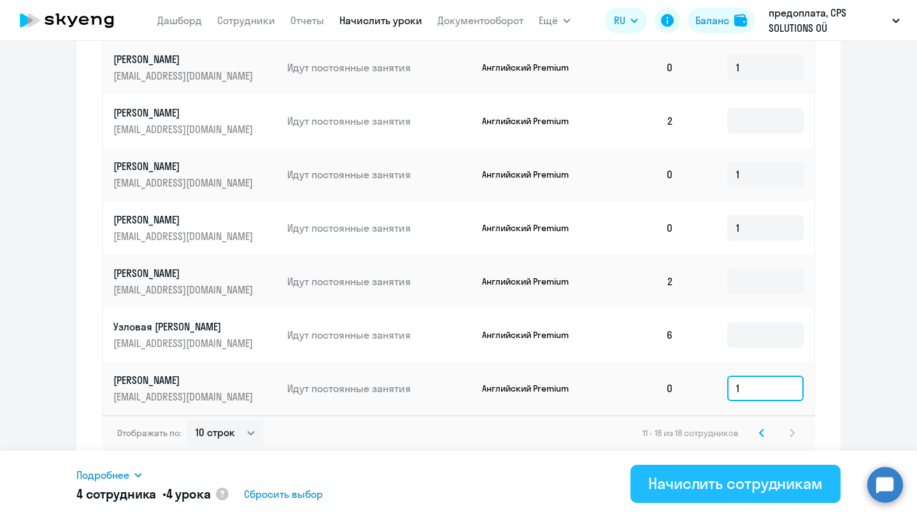
type input "1"
click at [727, 480] on div "Начислить сотрудникам" at bounding box center [735, 483] width 174 height 20
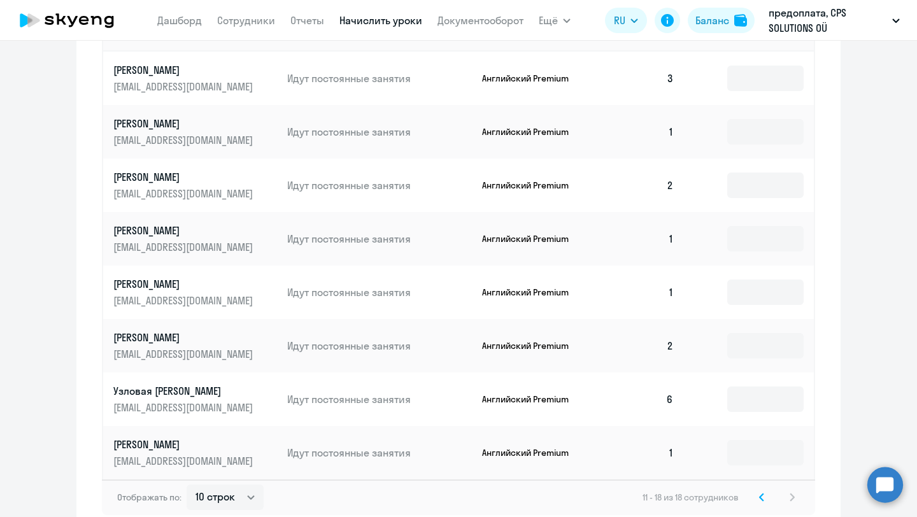
scroll to position [508, 0]
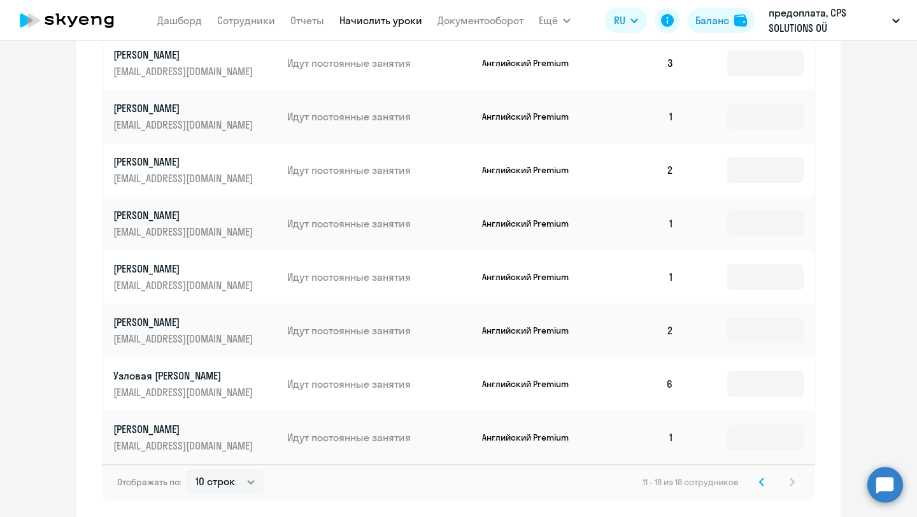
click at [761, 483] on icon at bounding box center [762, 481] width 4 height 7
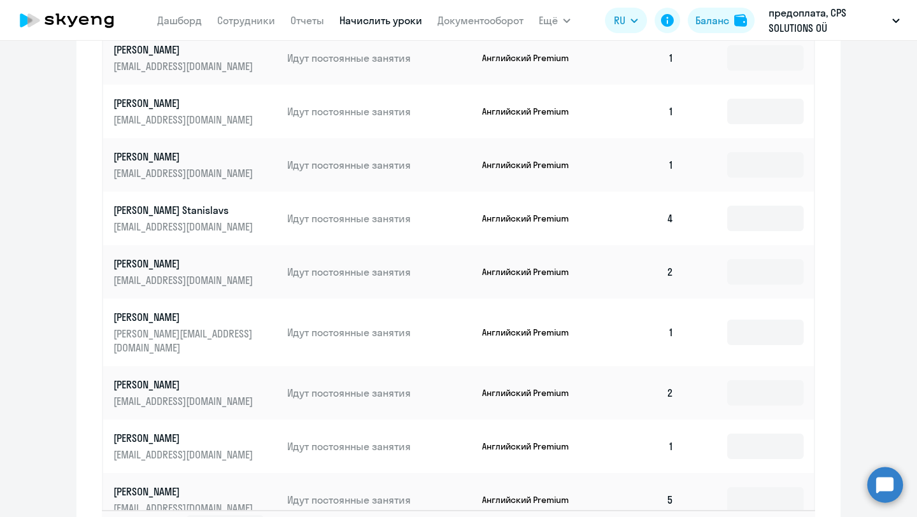
scroll to position [669, 0]
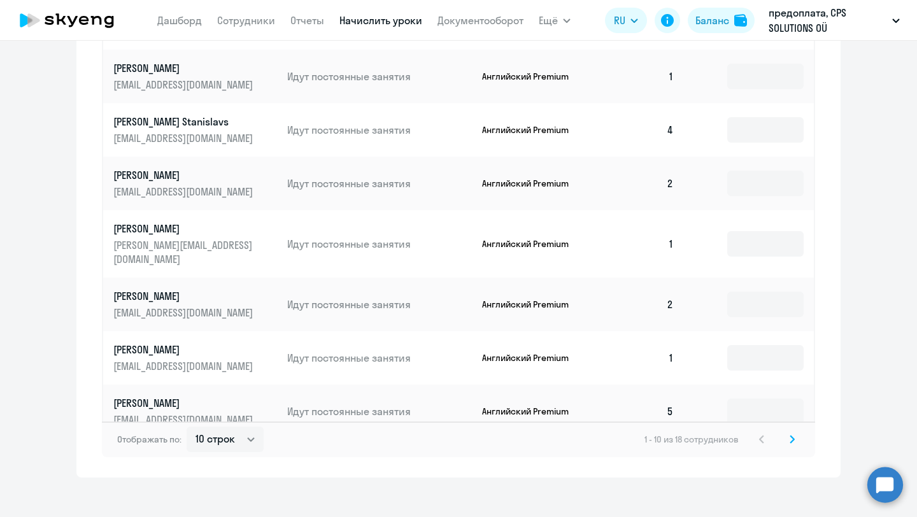
click at [787, 434] on svg-icon at bounding box center [792, 439] width 15 height 15
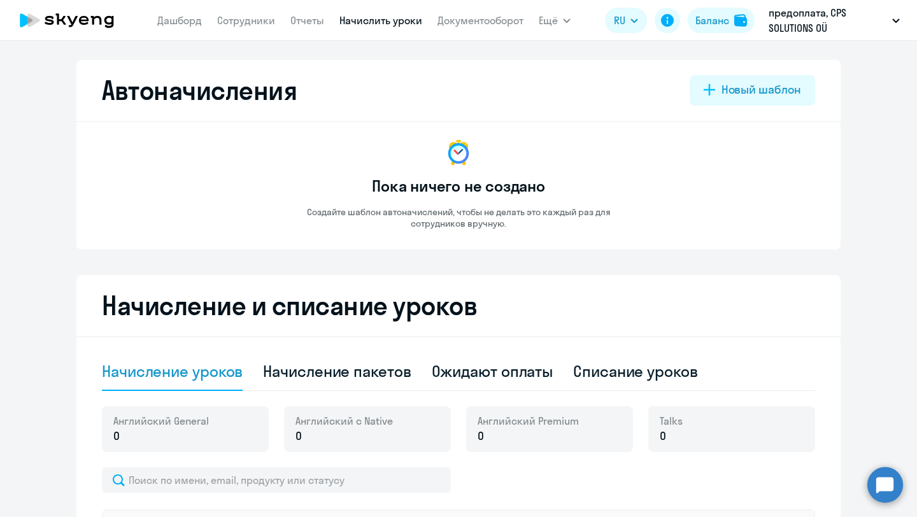
scroll to position [562, 0]
